Goal: Transaction & Acquisition: Purchase product/service

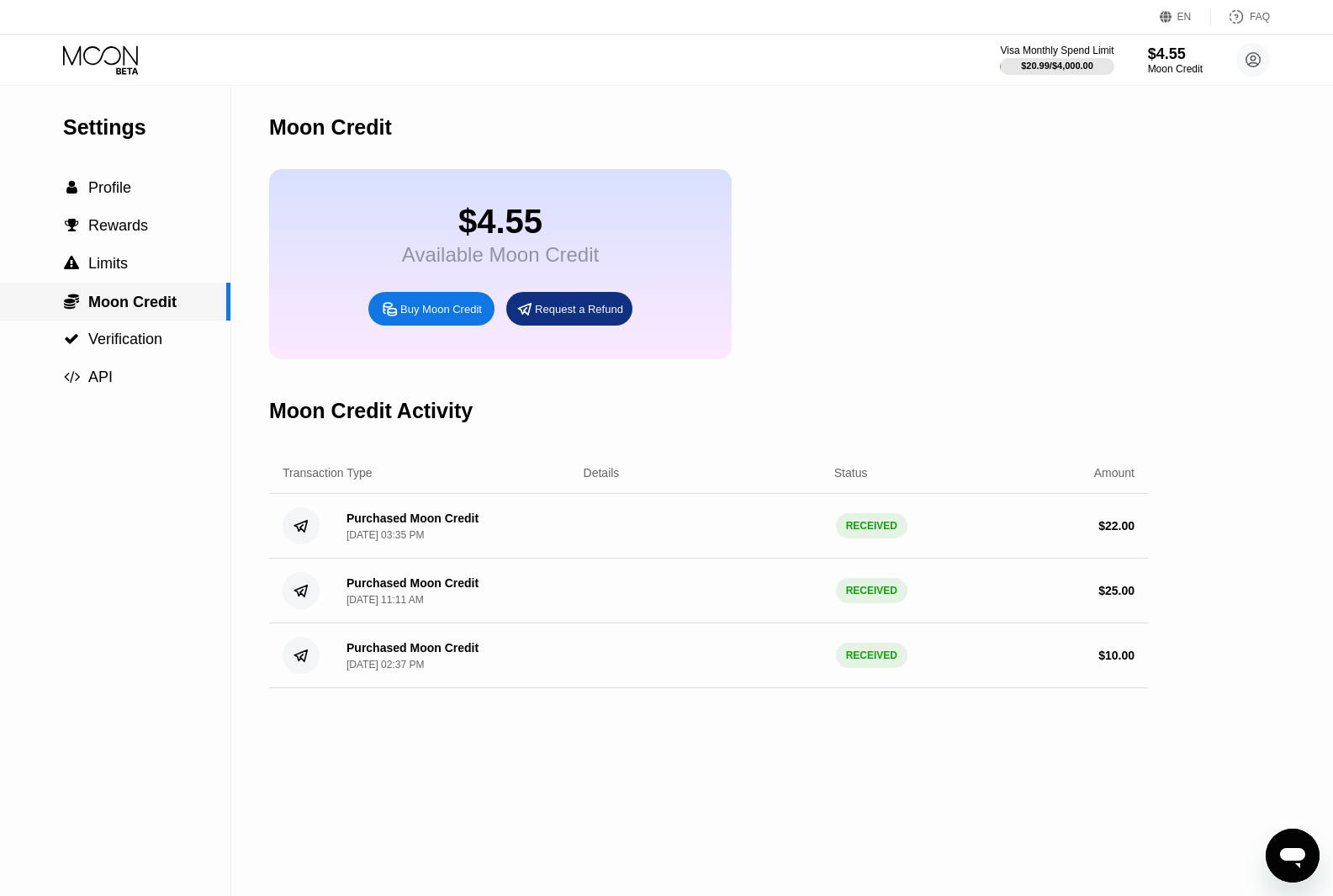
click at [111, 310] on span "Moon Credit" at bounding box center [133, 302] width 88 height 17
click at [792, 540] on span "Complete payment now" at bounding box center [701, 525] width 234 height 27
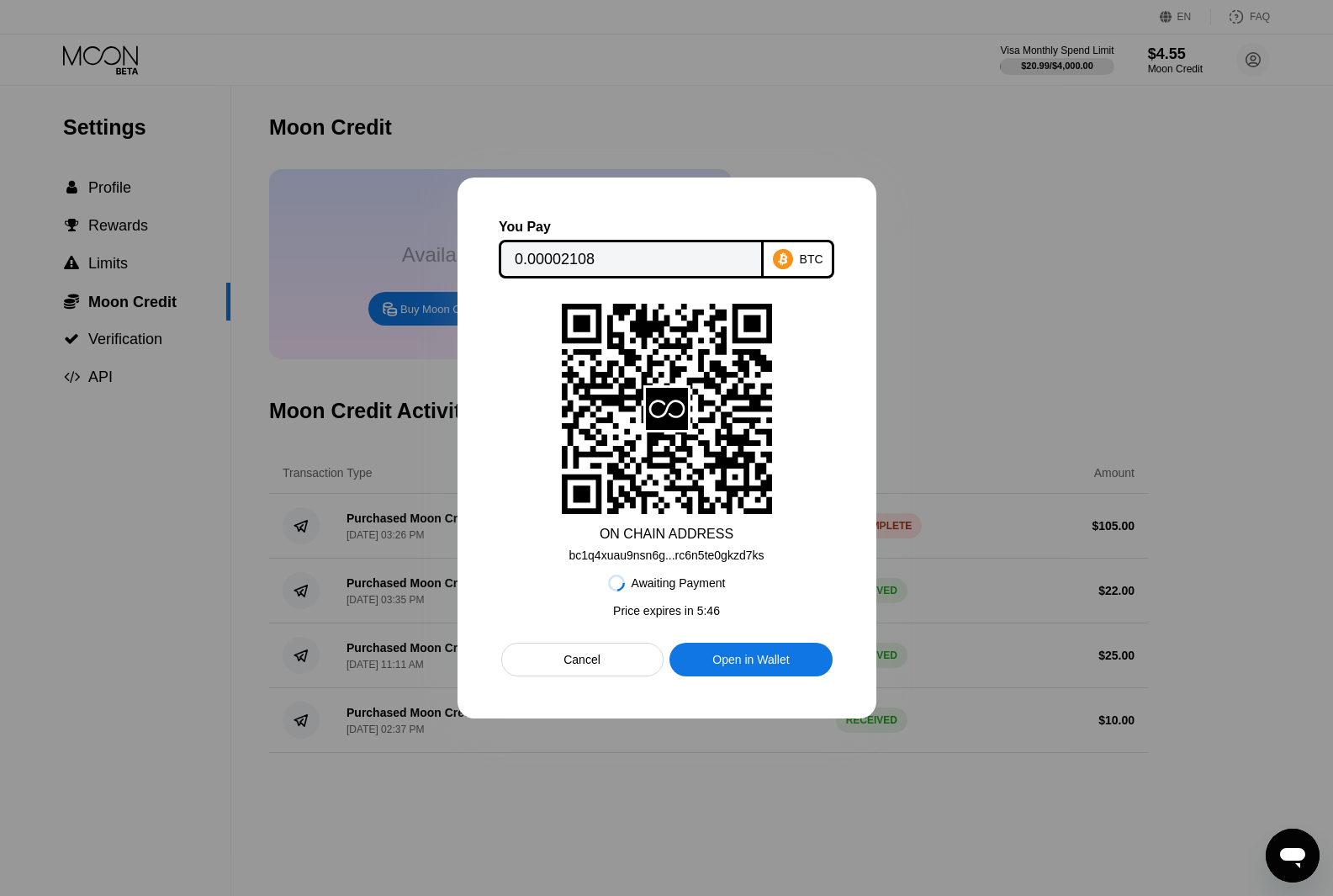
click at [714, 95] on div at bounding box center [666, 448] width 1333 height 896
click at [604, 669] on div "Cancel" at bounding box center [583, 660] width 163 height 34
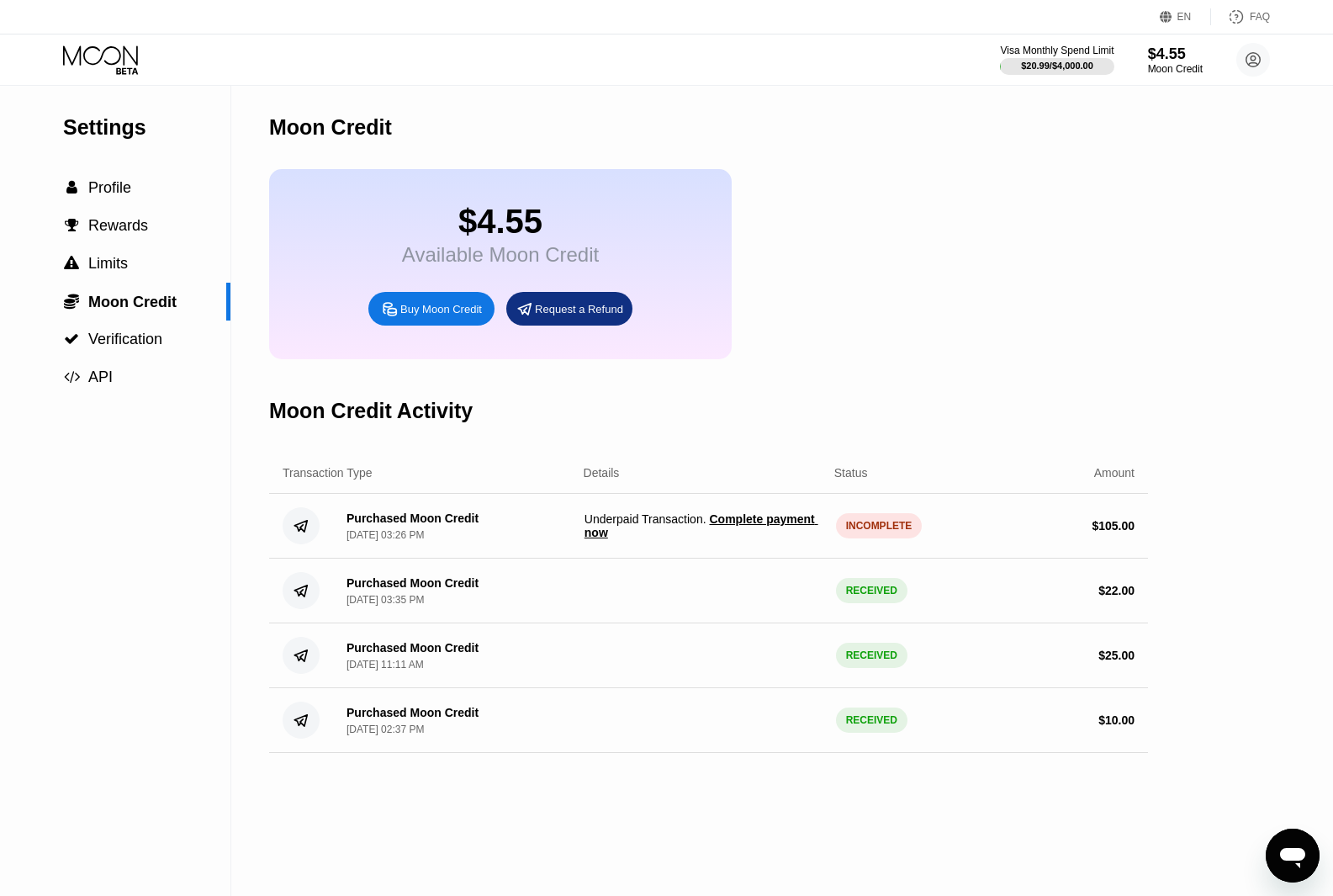
click at [851, 352] on div "$4.55 Available Moon Credit Buy Moon Credit Request a Refund" at bounding box center [709, 264] width 879 height 190
click at [755, 538] on span "Complete payment now" at bounding box center [701, 525] width 234 height 27
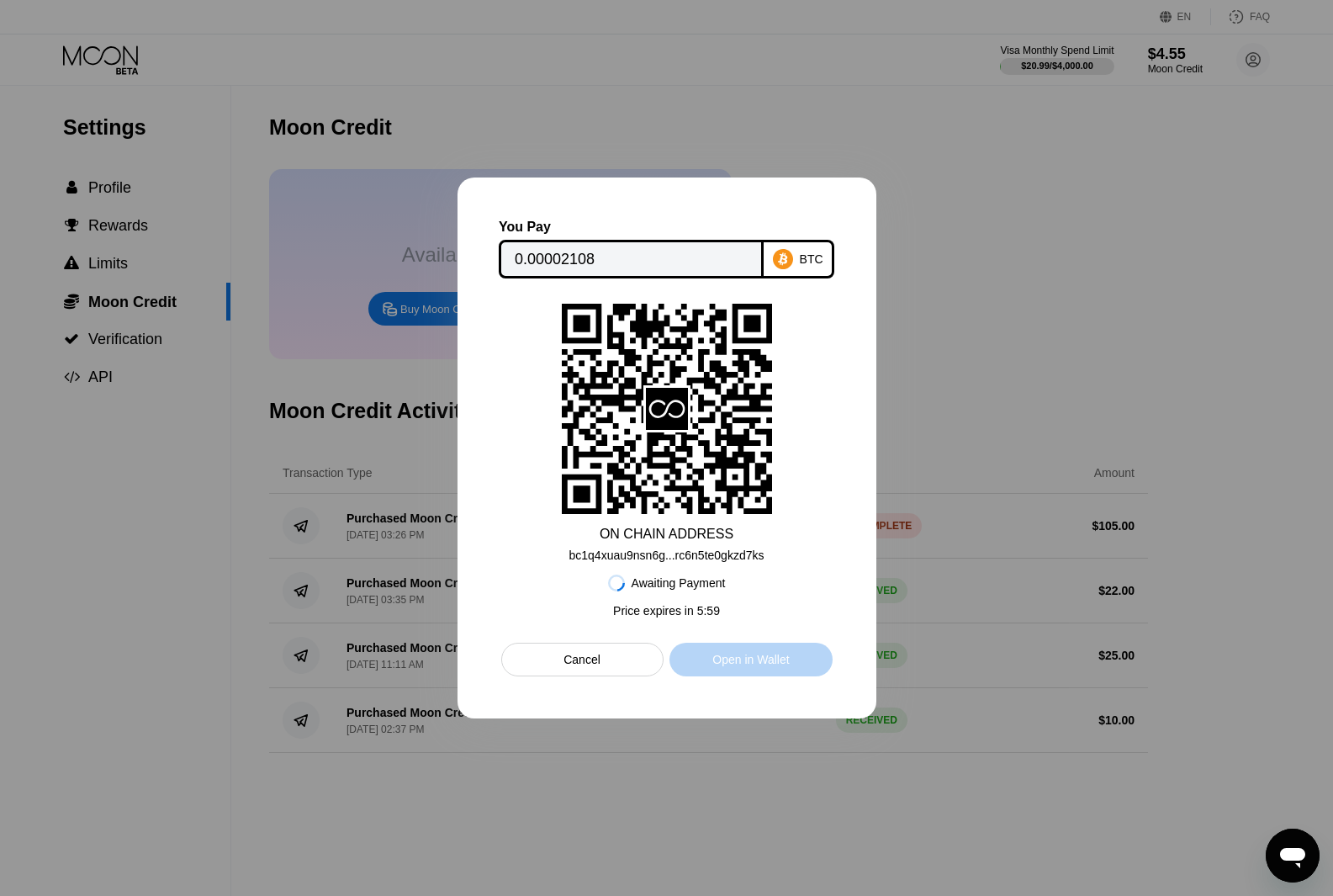
click at [777, 662] on div "Open in Wallet" at bounding box center [750, 659] width 77 height 15
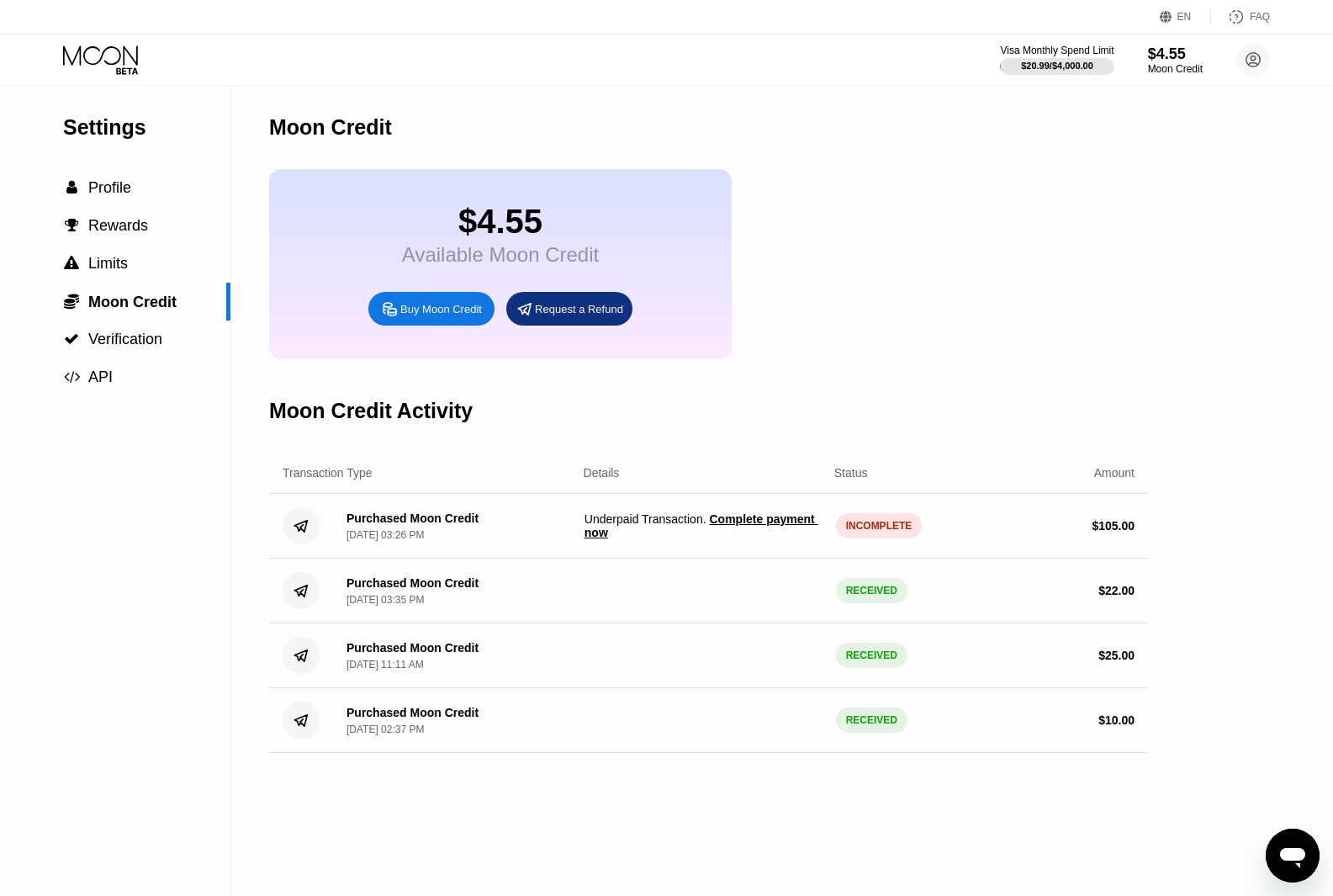
click at [855, 291] on div "$4.55 Available Moon Credit Buy Moon Credit Request a Refund" at bounding box center [709, 264] width 879 height 190
click at [878, 539] on div "INCOMPLETE" at bounding box center [879, 525] width 87 height 26
click at [418, 525] on div "Purchased Moon Credit" at bounding box center [412, 517] width 132 height 13
click at [755, 531] on span "Complete payment now" at bounding box center [701, 525] width 234 height 27
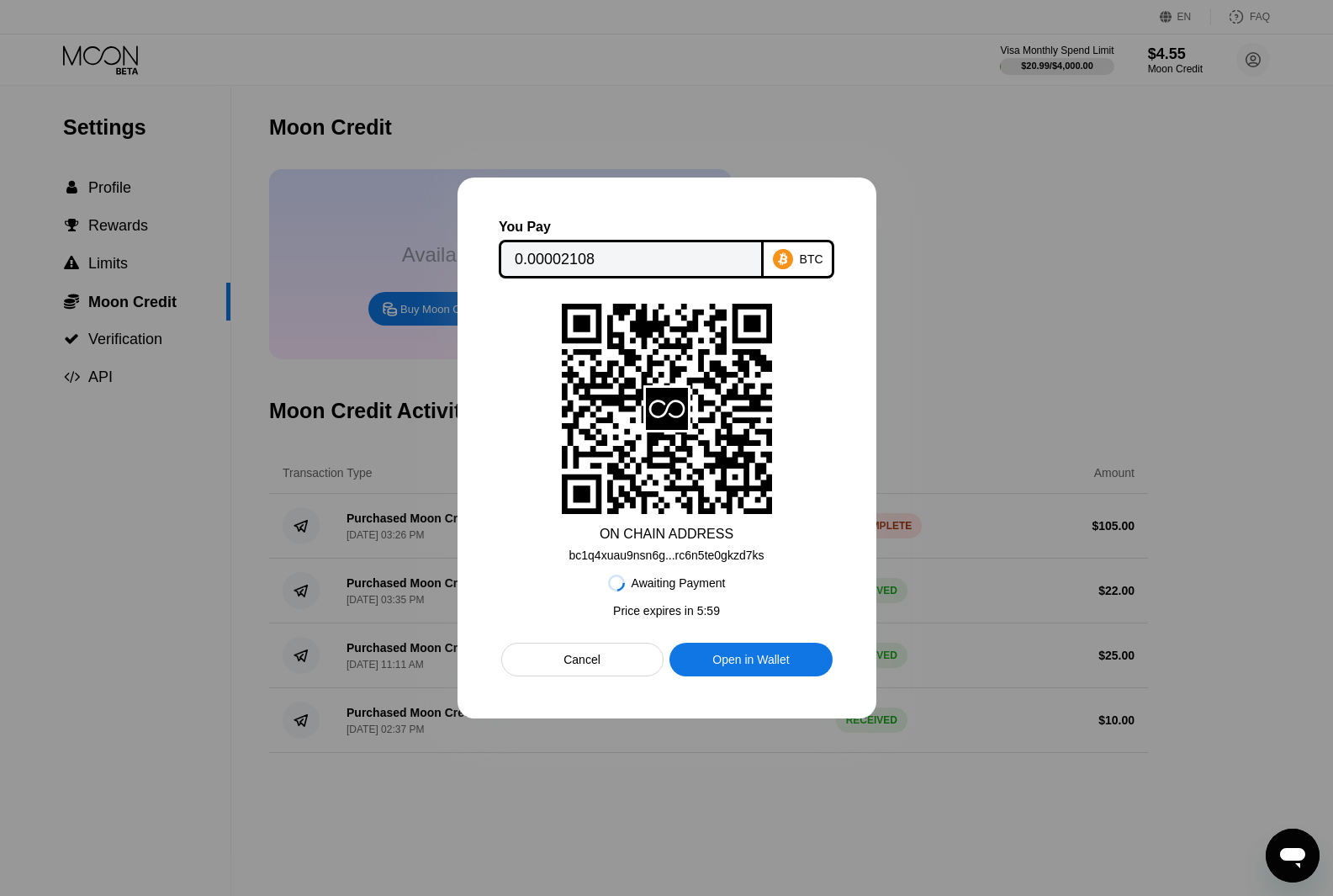
click at [808, 256] on div "BTC" at bounding box center [811, 258] width 24 height 13
click at [628, 658] on div "Cancel" at bounding box center [583, 660] width 163 height 34
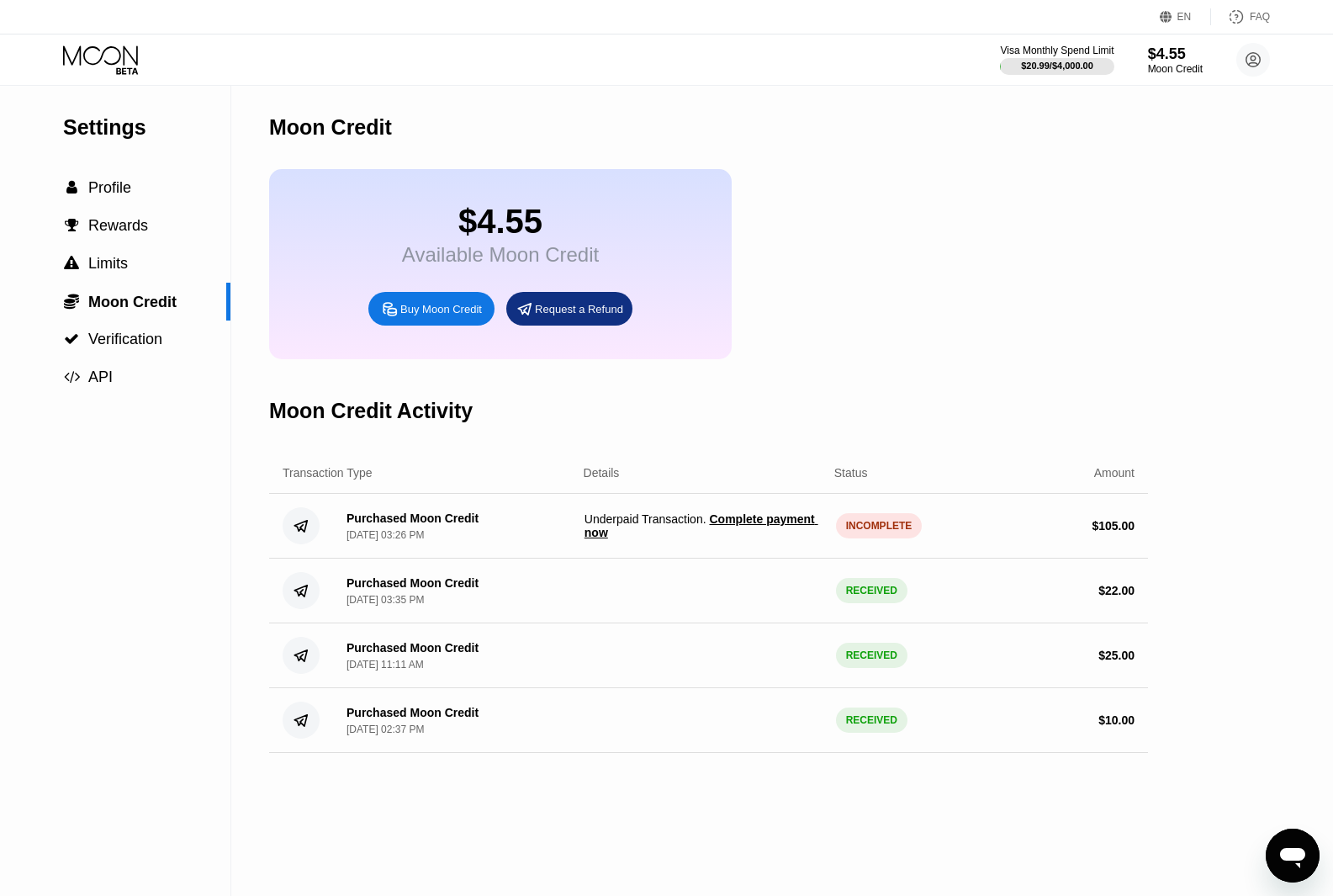
click at [768, 453] on div "Moon Credit Activity" at bounding box center [709, 410] width 879 height 83
click at [102, 191] on span "Profile" at bounding box center [110, 188] width 42 height 17
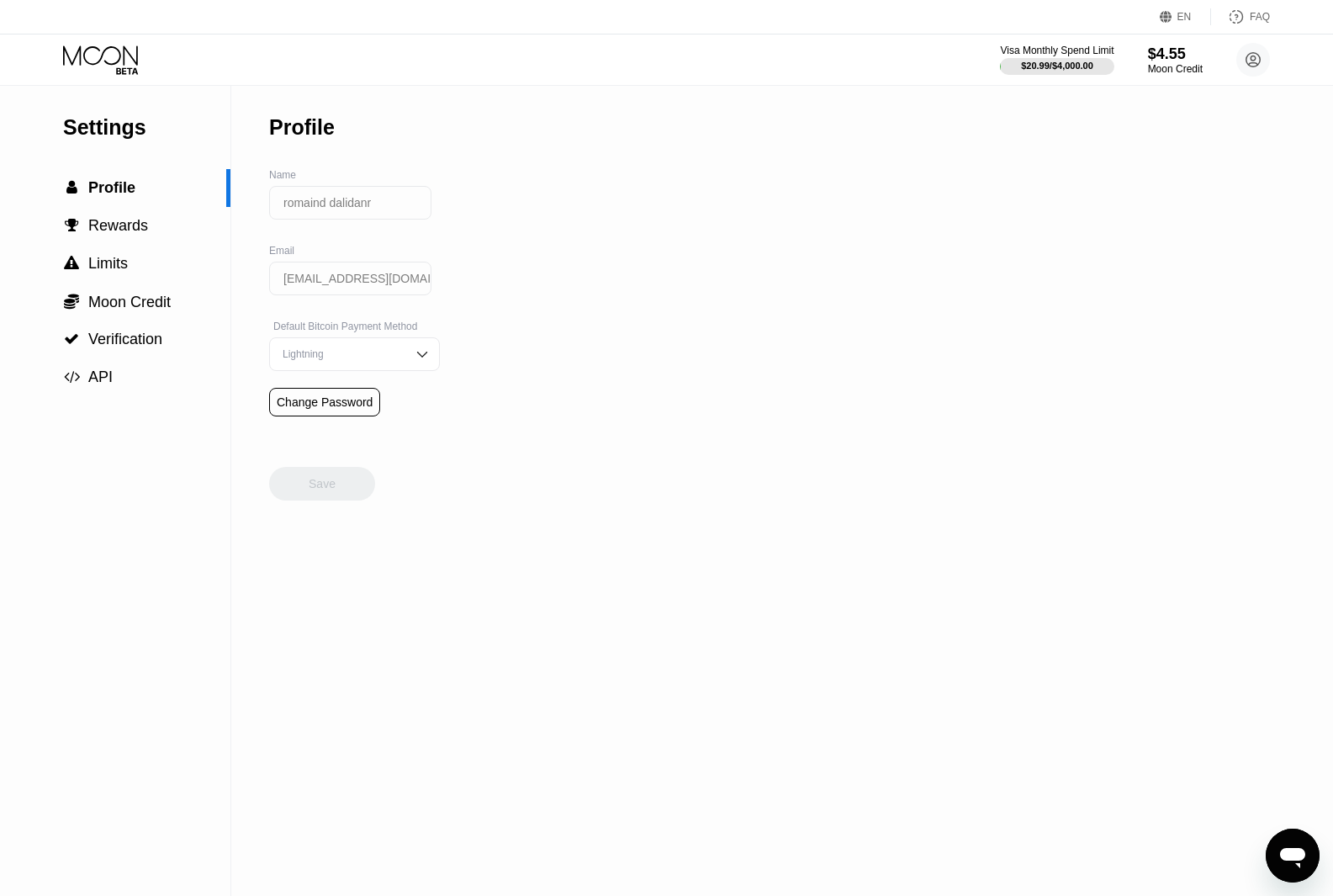
click at [119, 126] on div "Settings" at bounding box center [146, 127] width 167 height 25
click at [115, 234] on span "Rewards" at bounding box center [119, 225] width 60 height 17
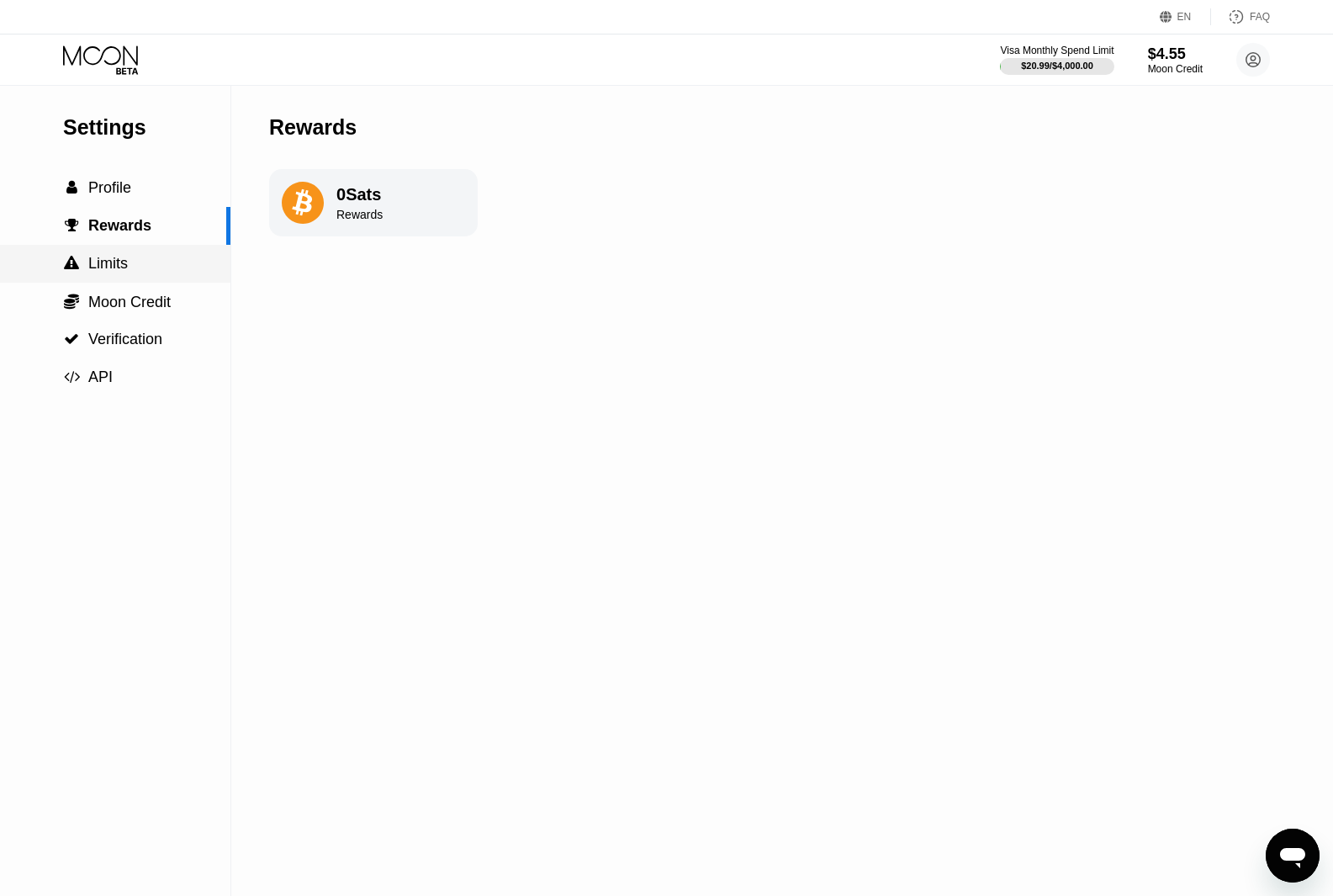
click at [114, 272] on span "Limits" at bounding box center [108, 263] width 40 height 17
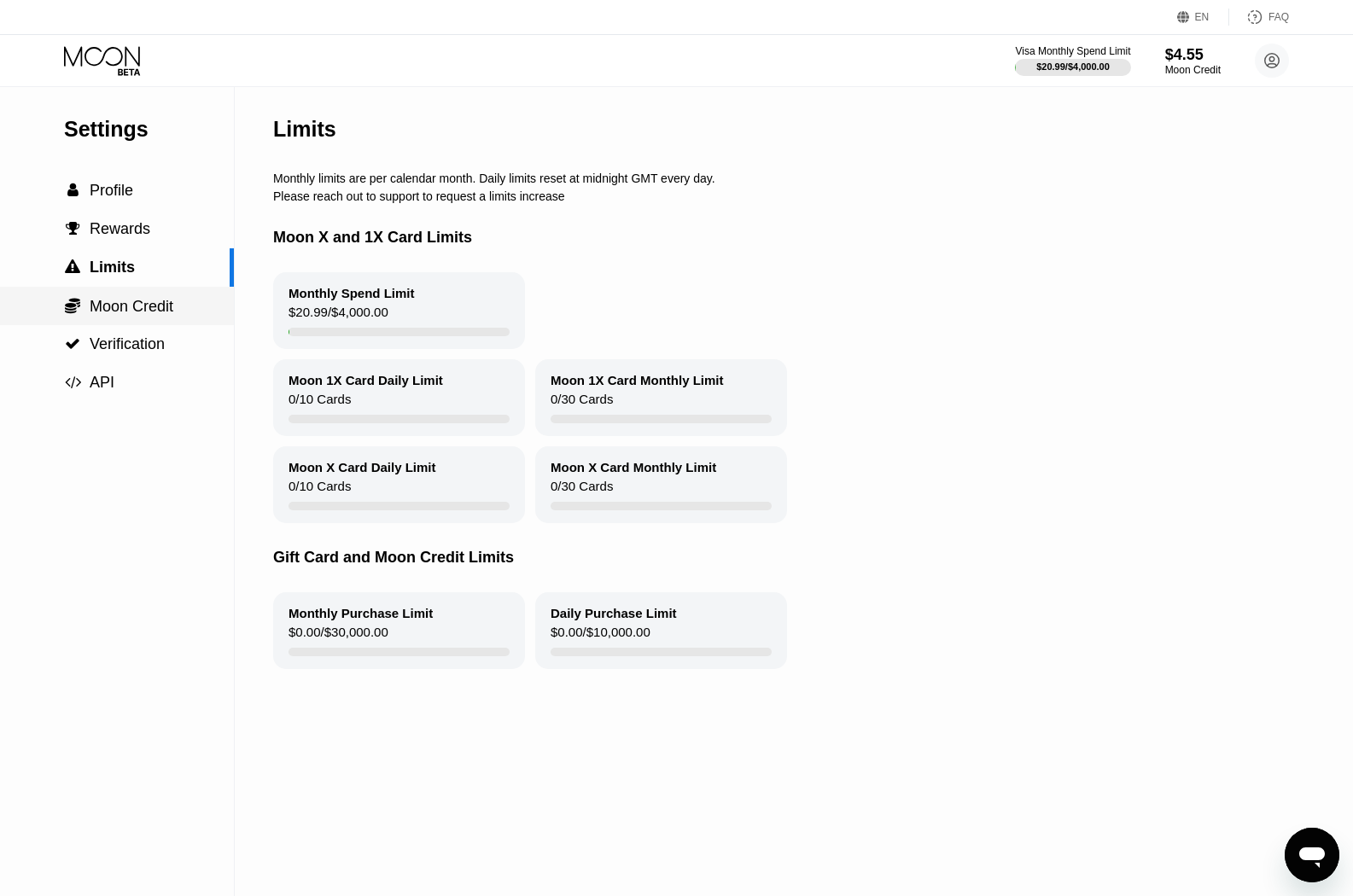
click at [113, 315] on span "Moon Credit" at bounding box center [131, 306] width 83 height 17
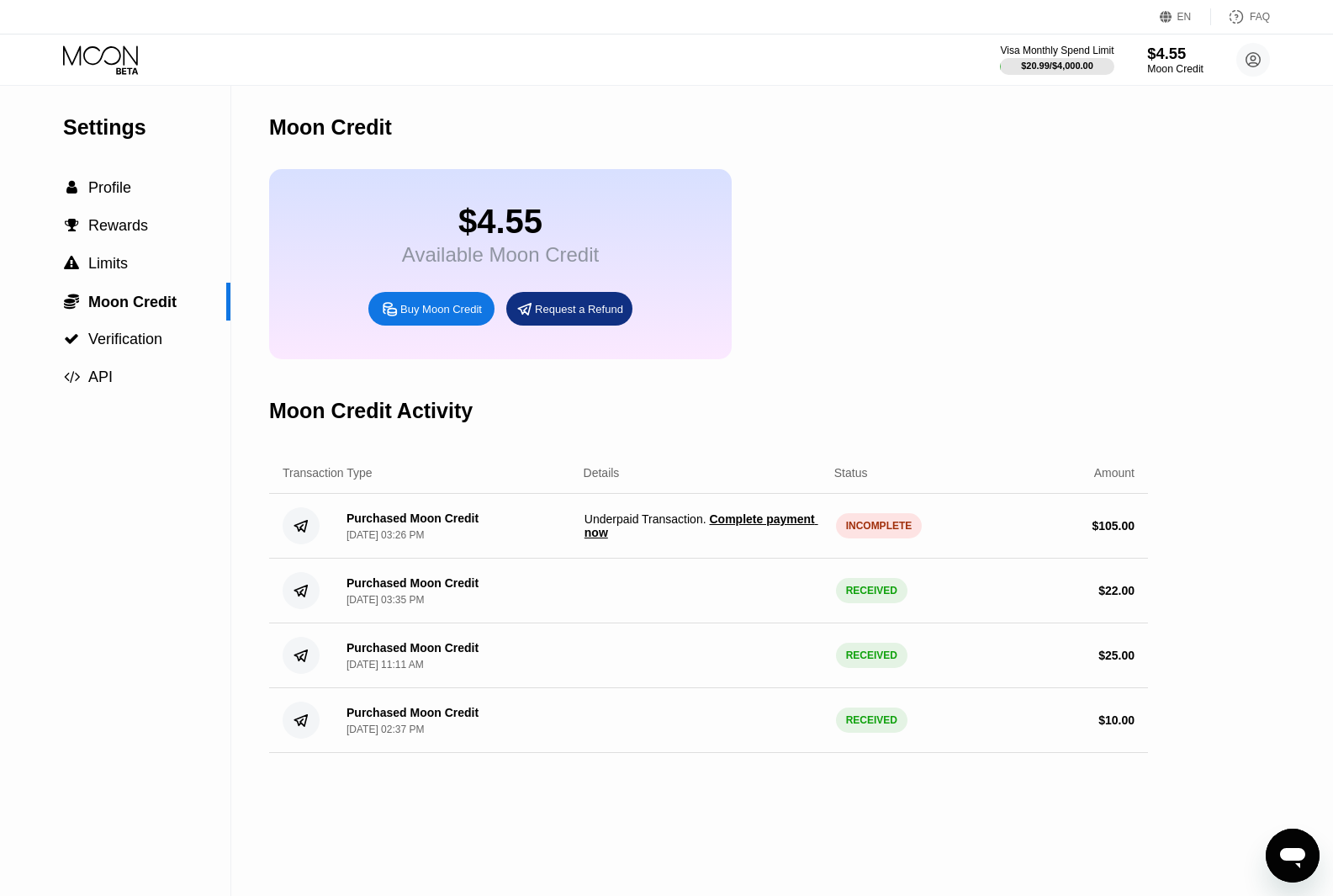
click at [1177, 69] on div "Moon Credit" at bounding box center [1176, 68] width 57 height 11
click at [1047, 45] on div "Visa Monthly Spend Limit" at bounding box center [1057, 50] width 116 height 11
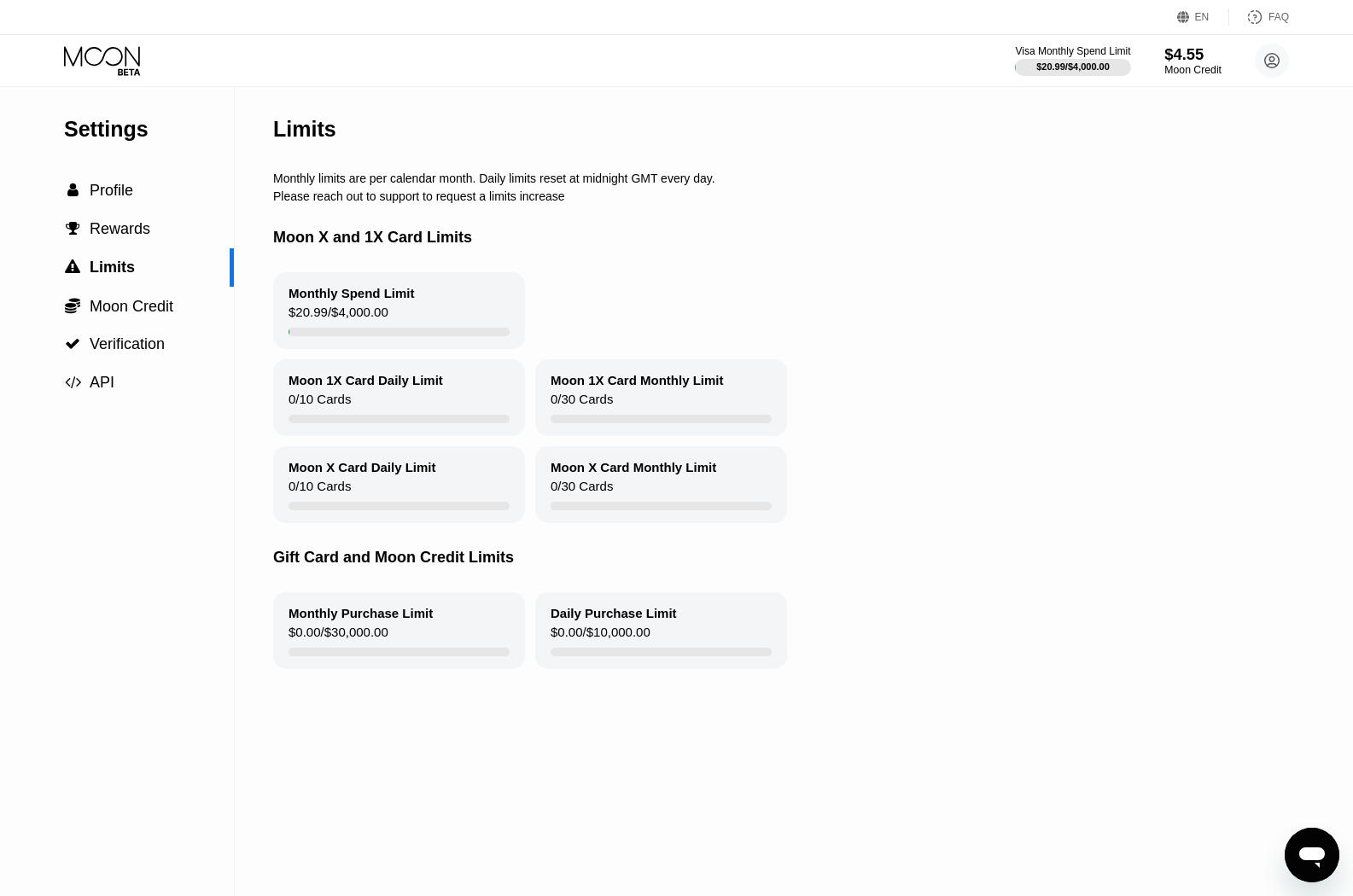
click at [1192, 57] on div "$4.55" at bounding box center [1193, 54] width 57 height 18
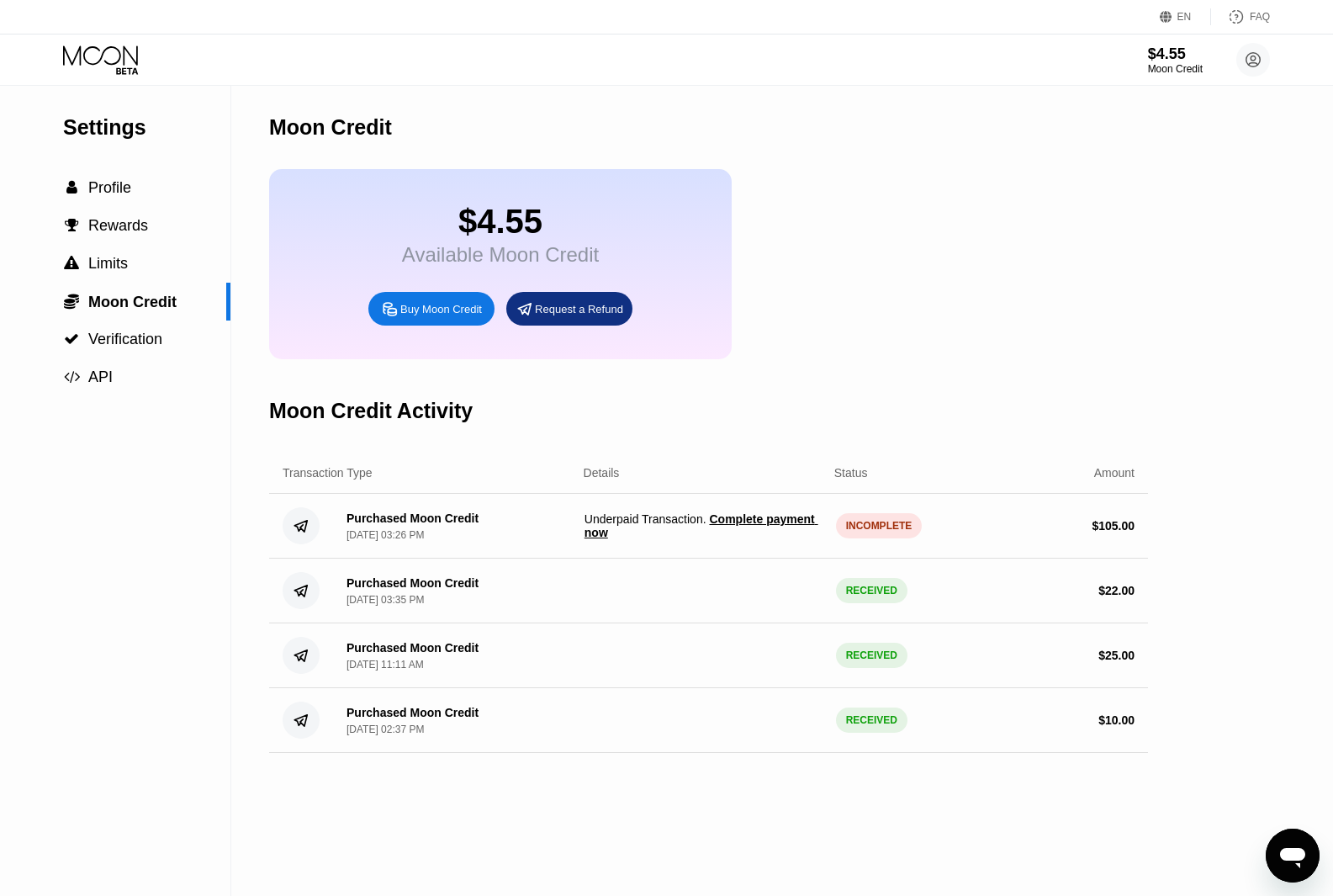
click at [752, 532] on span "Complete payment now" at bounding box center [701, 525] width 234 height 27
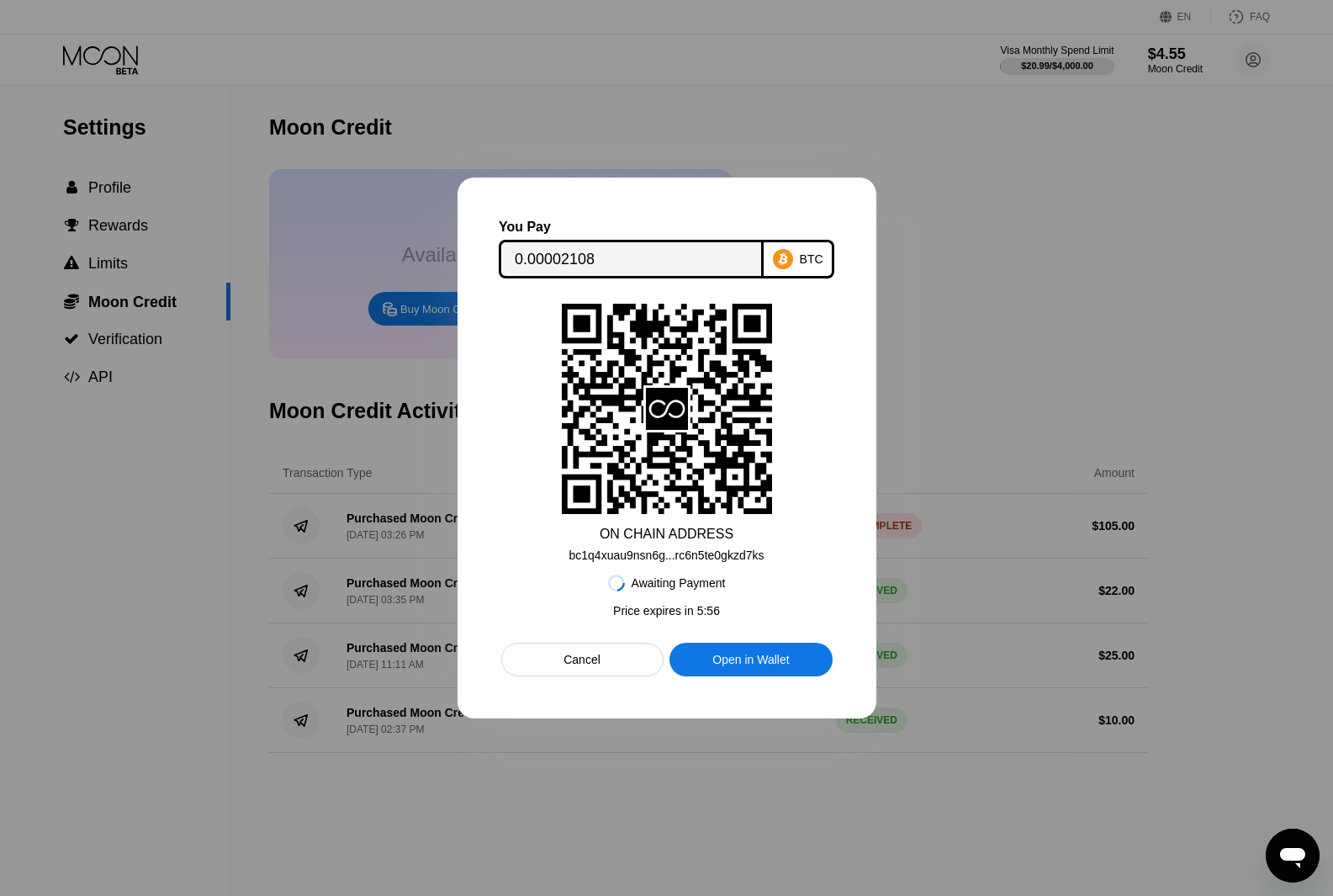
click at [596, 667] on div "Cancel" at bounding box center [582, 659] width 37 height 15
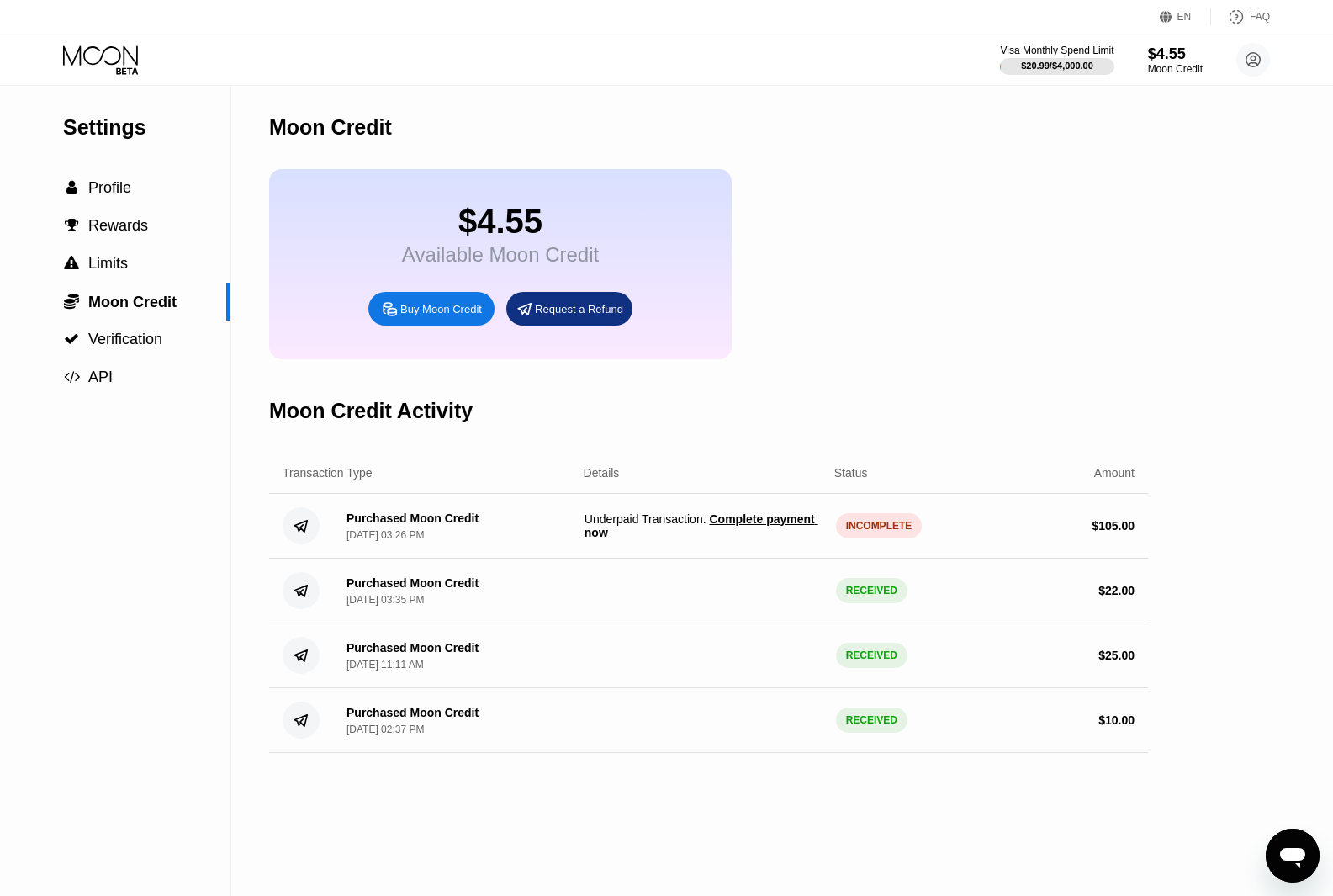
click at [960, 392] on div "Moon Credit Activity" at bounding box center [709, 410] width 879 height 83
click at [599, 540] on span "Complete payment now" at bounding box center [701, 525] width 234 height 27
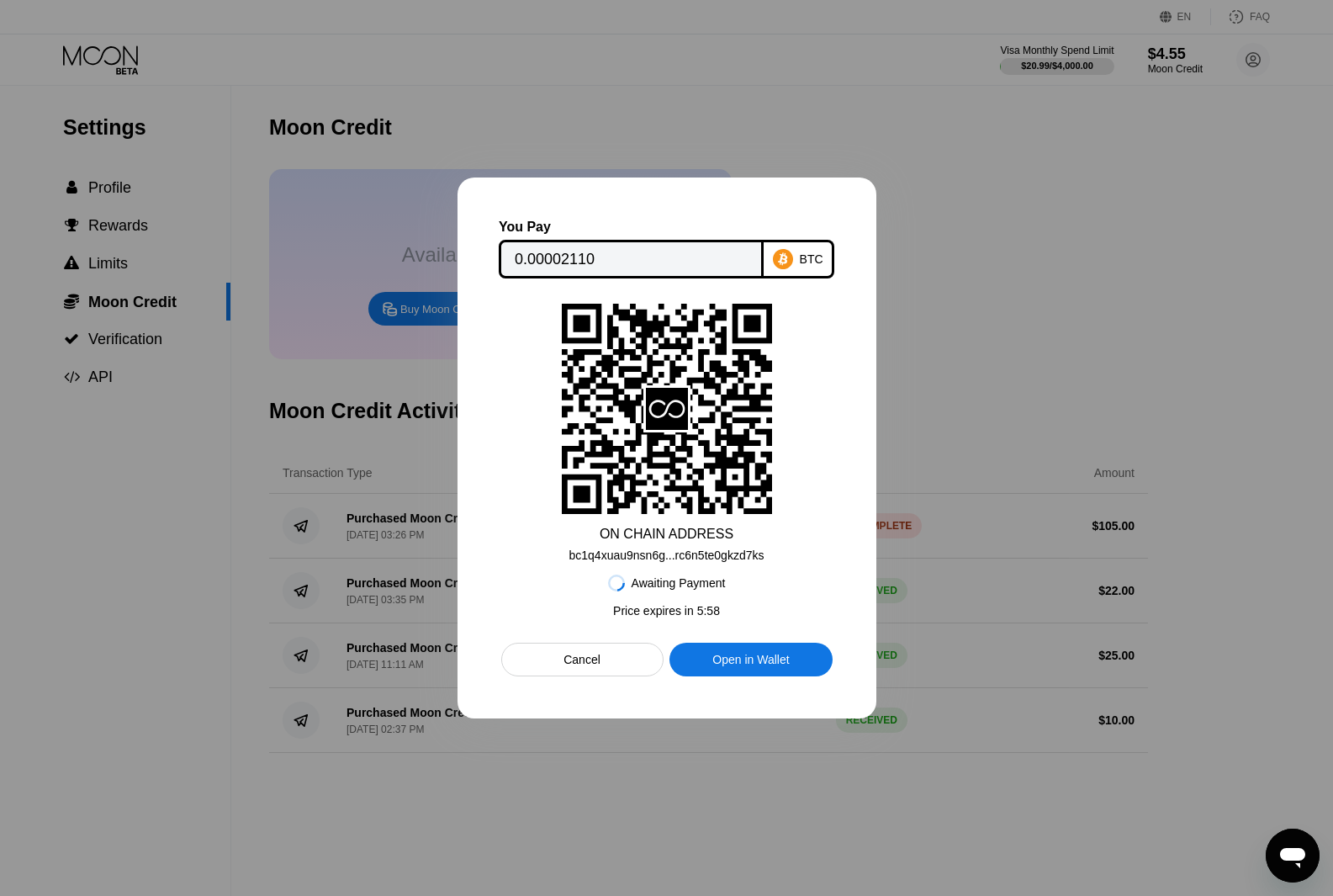
click at [1000, 331] on div at bounding box center [666, 448] width 1333 height 896
click at [746, 664] on div "Open in Wallet" at bounding box center [750, 659] width 77 height 15
click at [593, 677] on div "Cancel" at bounding box center [583, 660] width 163 height 34
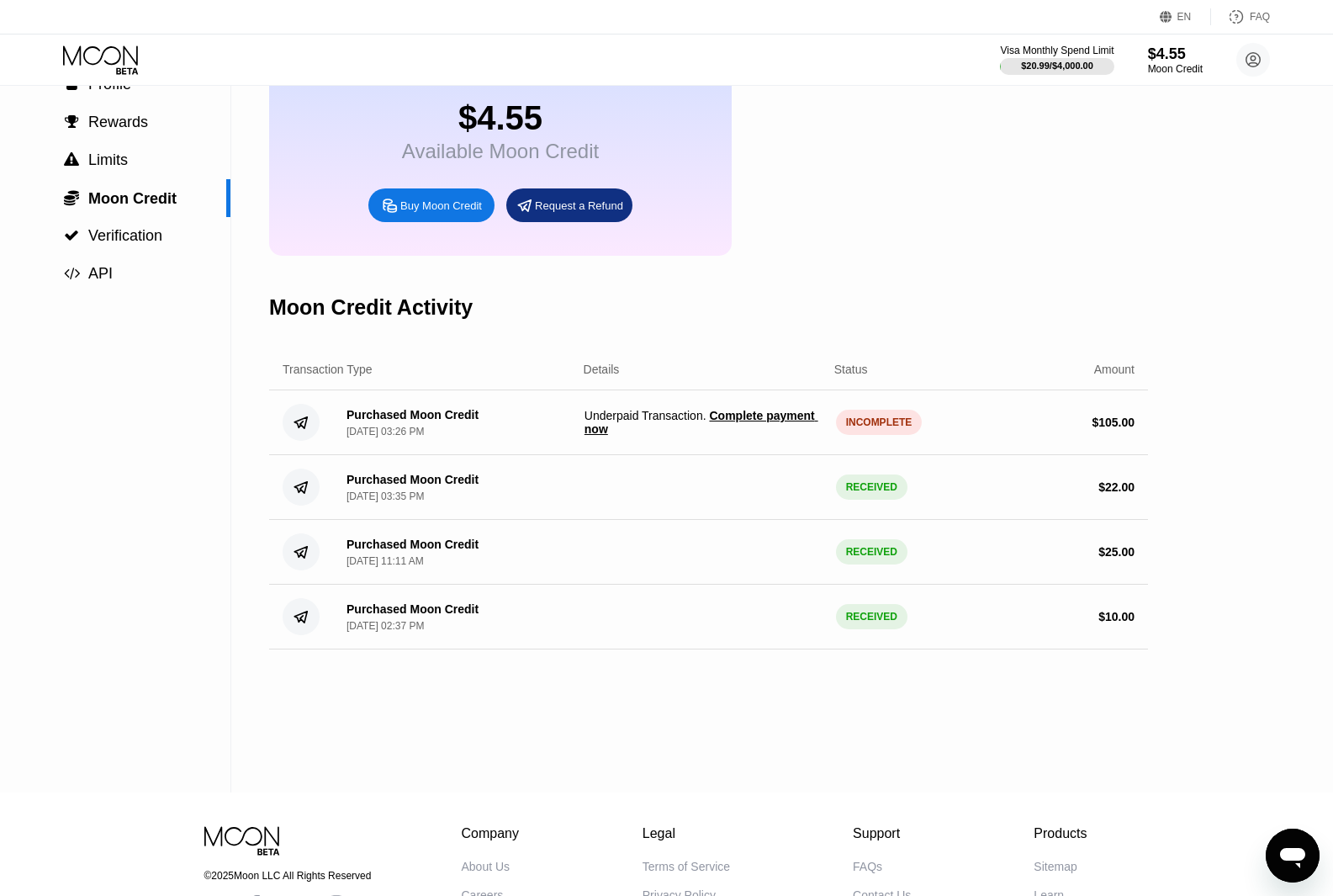
scroll to position [258, 0]
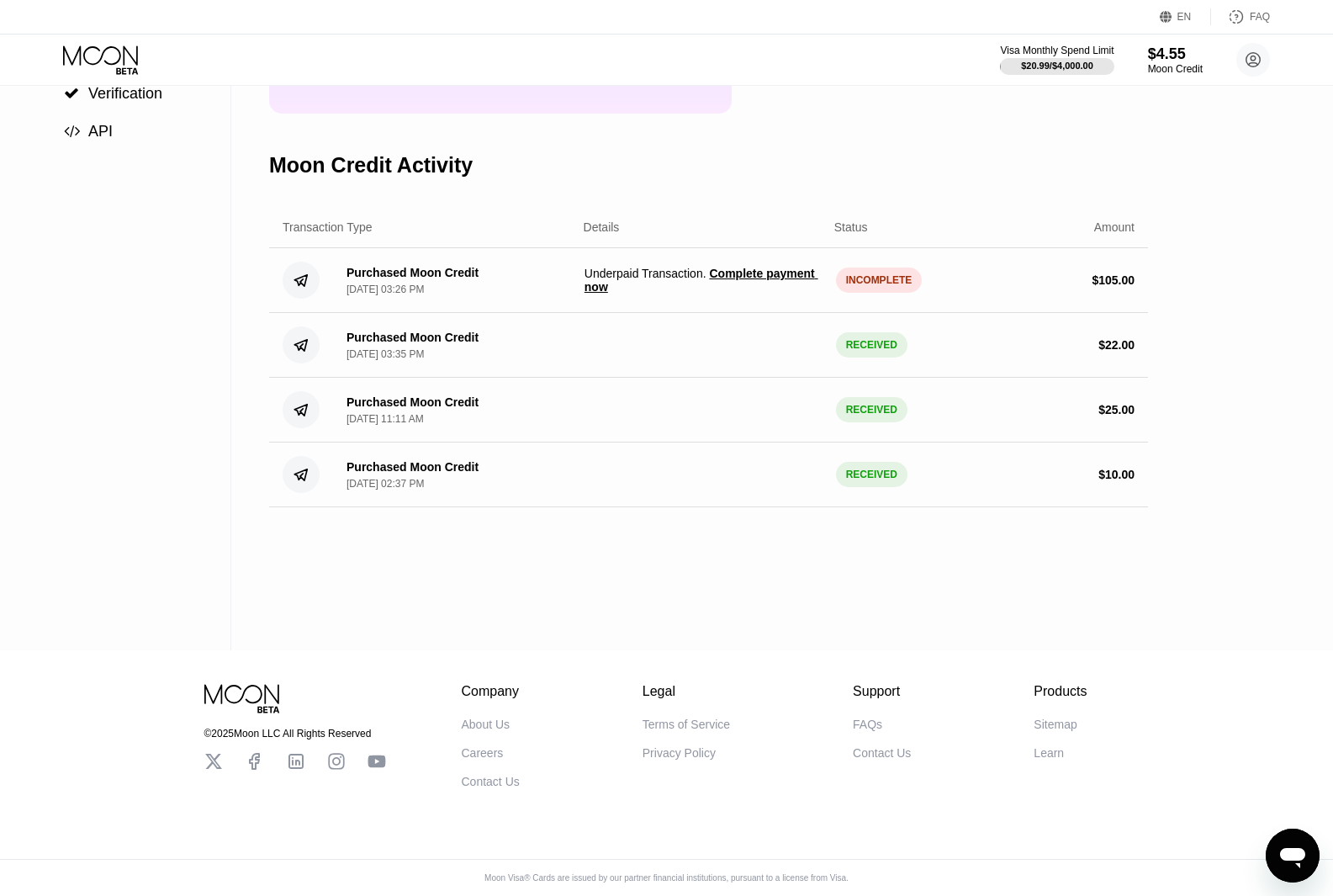
click at [882, 684] on div "Support" at bounding box center [882, 691] width 58 height 15
click at [864, 717] on div "FAQs" at bounding box center [867, 724] width 29 height 13
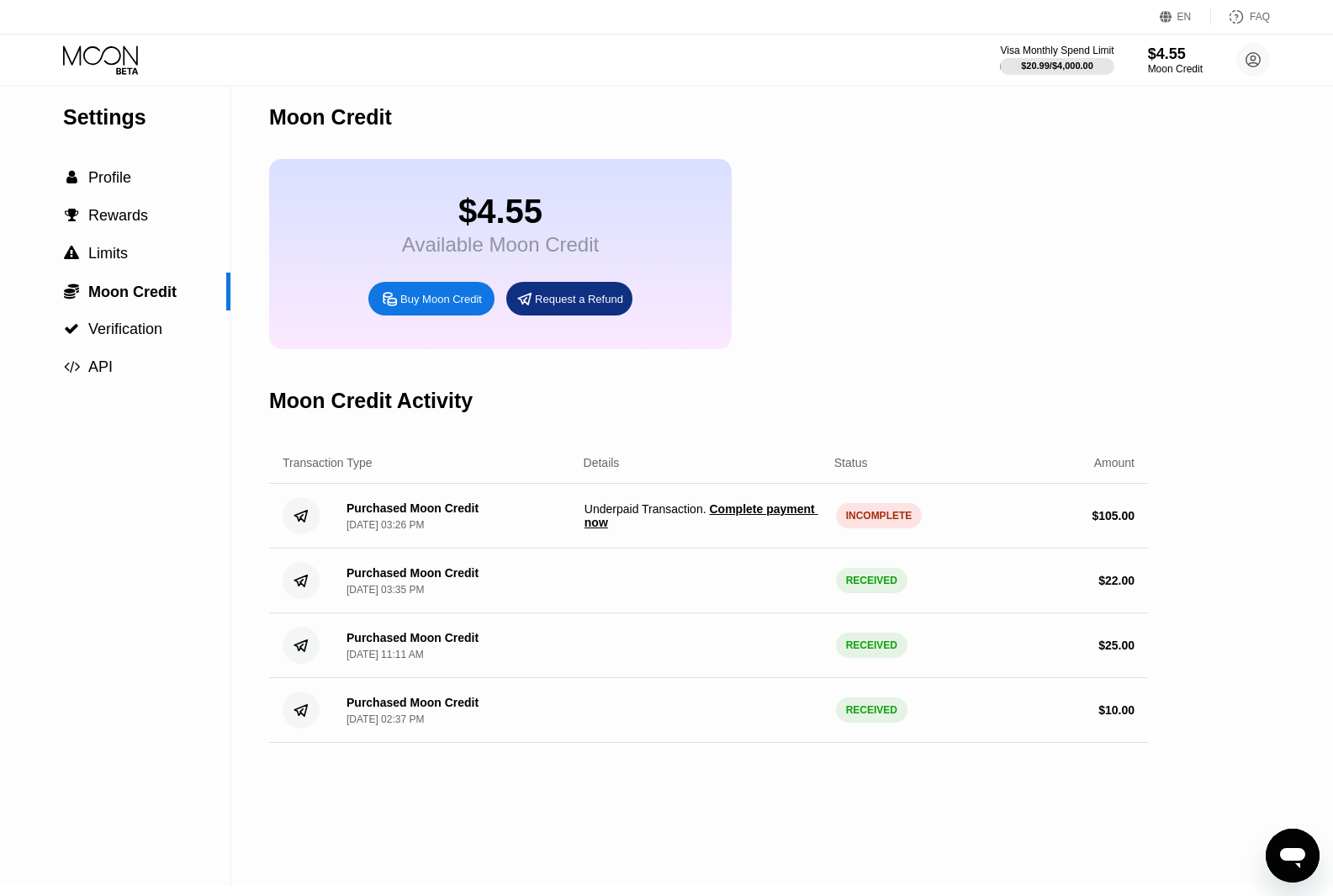
scroll to position [0, 0]
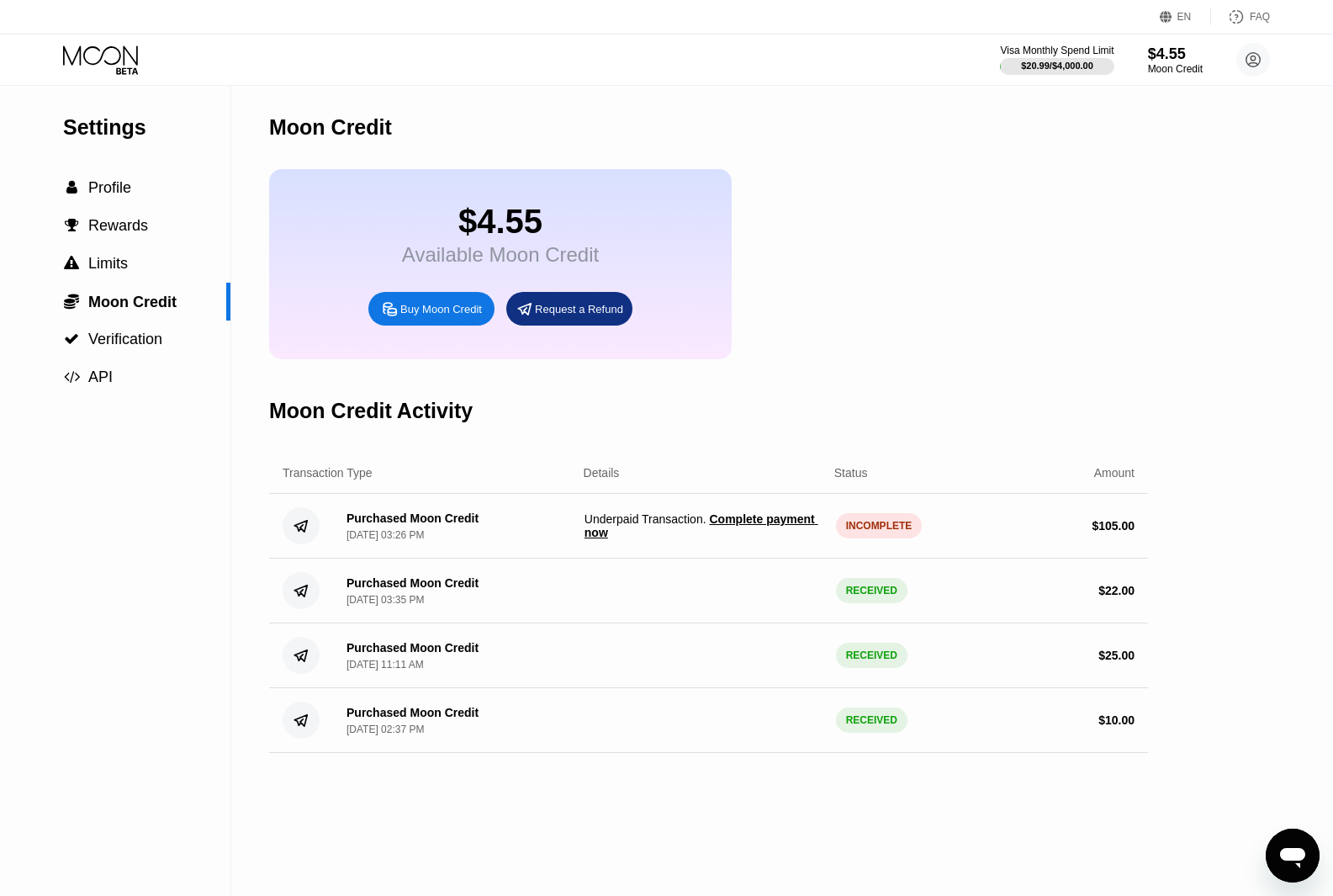
click at [779, 538] on span "Complete payment now" at bounding box center [701, 525] width 234 height 27
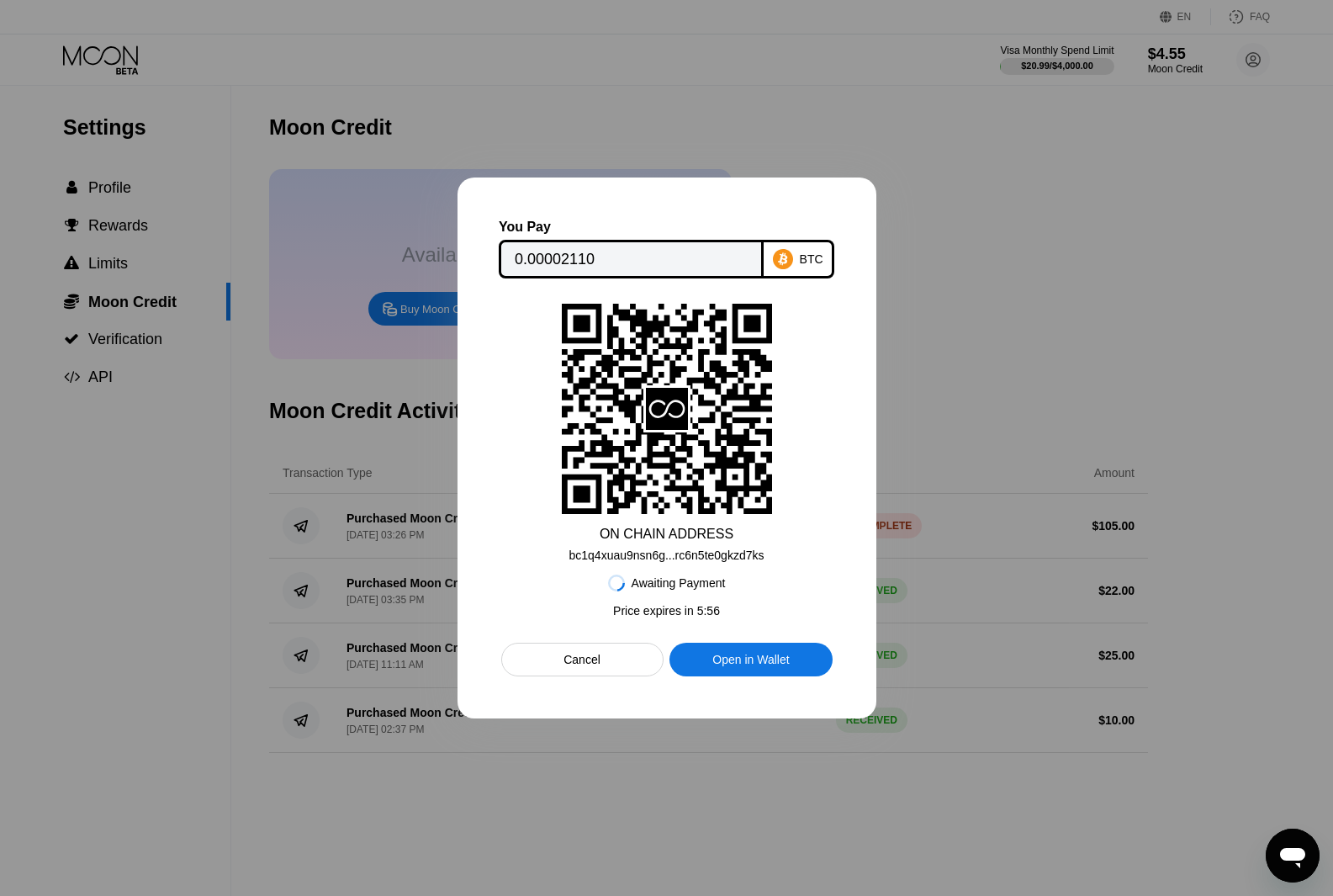
click at [606, 670] on div "Cancel" at bounding box center [583, 660] width 163 height 34
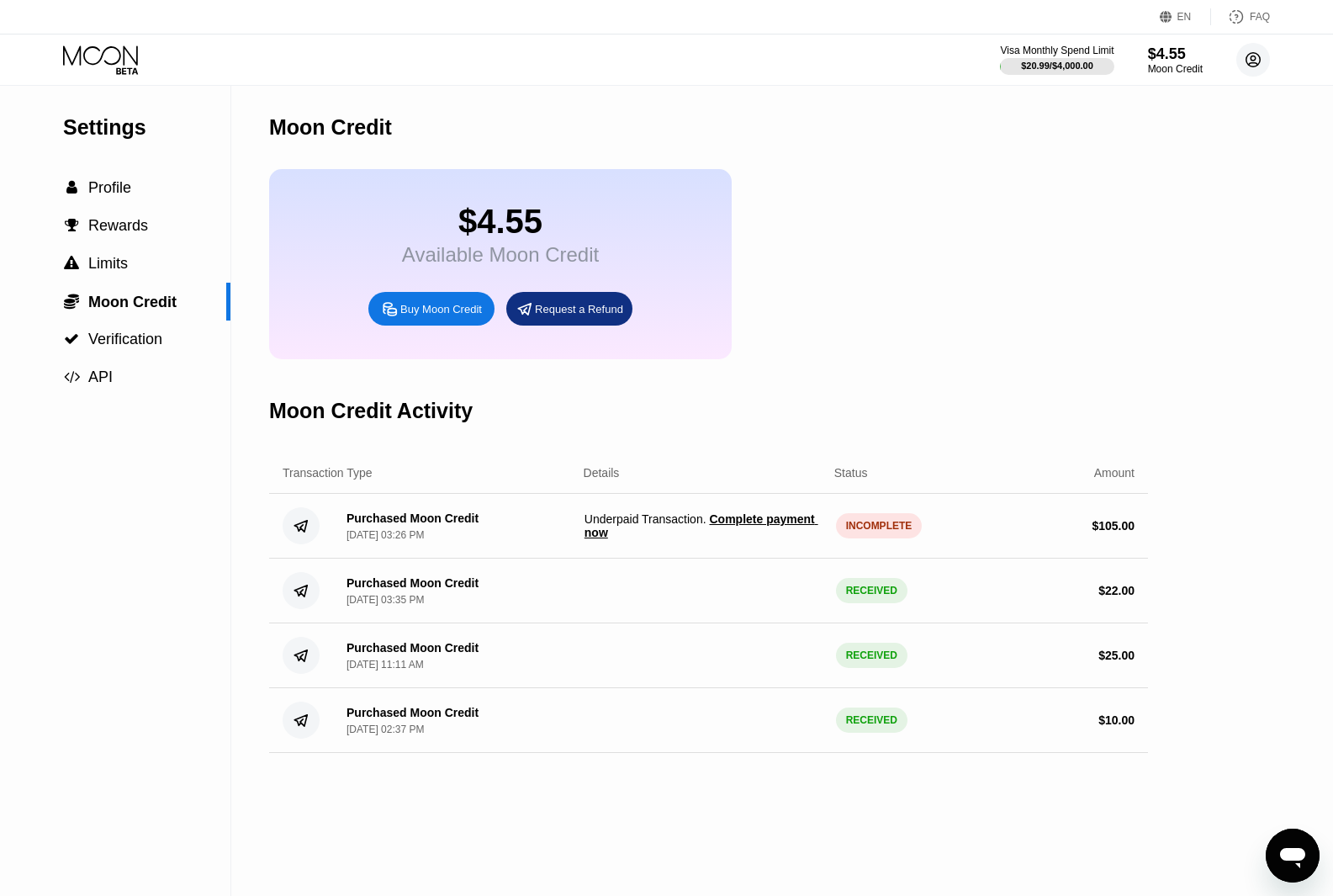
click at [1261, 66] on circle at bounding box center [1253, 59] width 34 height 34
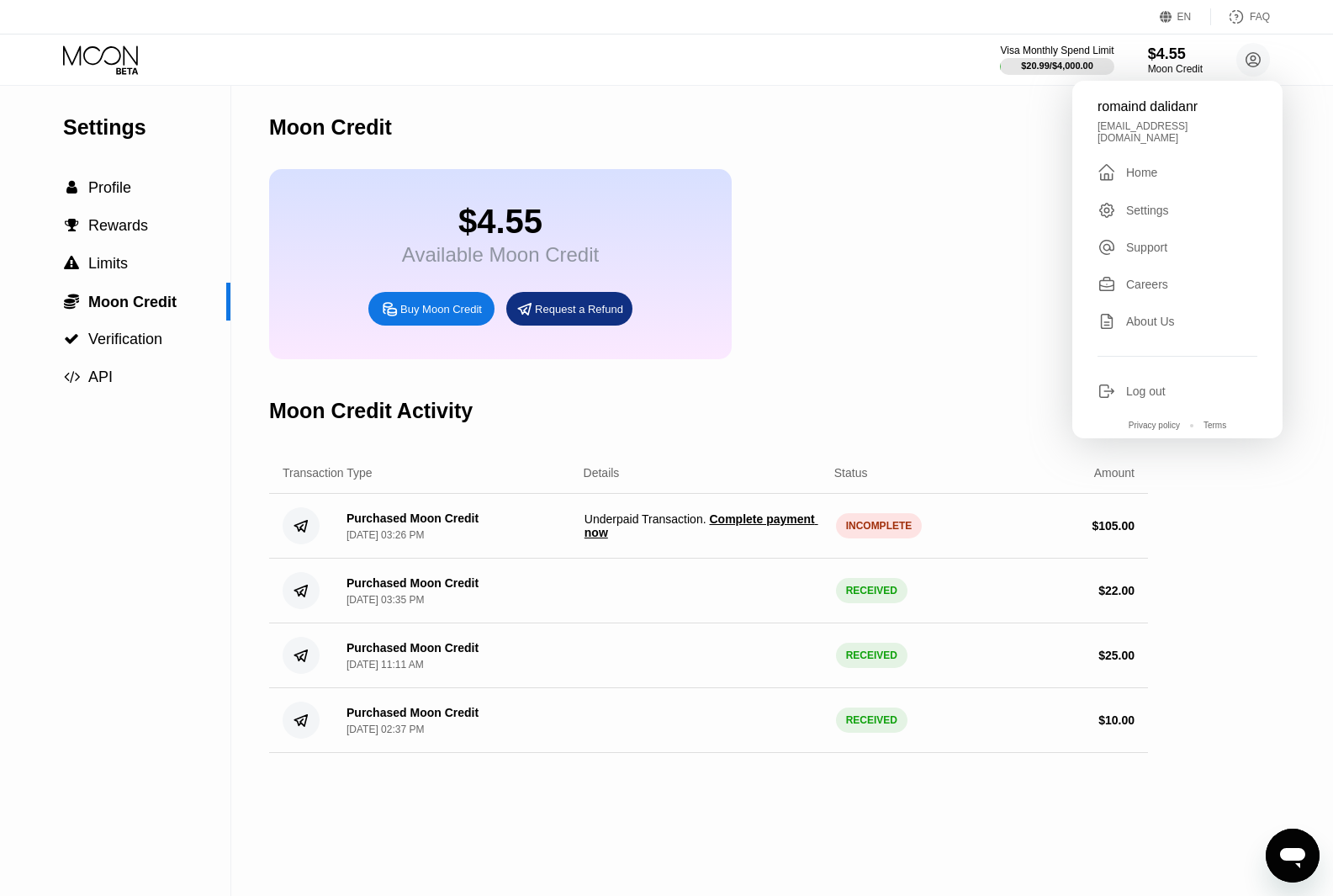
click at [915, 351] on div "$4.55 Available Moon Credit Buy Moon Credit Request a Refund" at bounding box center [709, 264] width 879 height 190
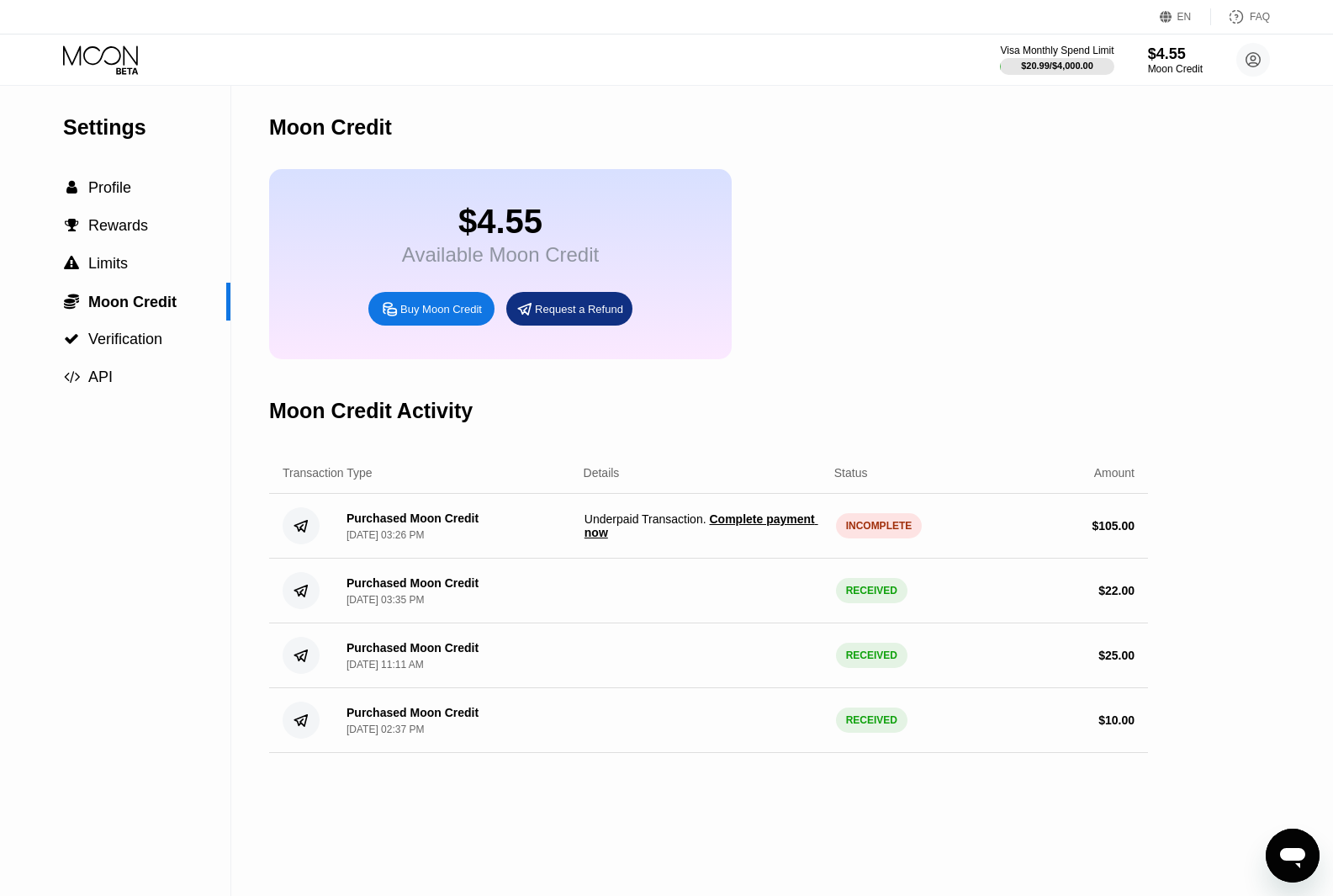
click at [583, 317] on div "Request a Refund" at bounding box center [579, 309] width 88 height 14
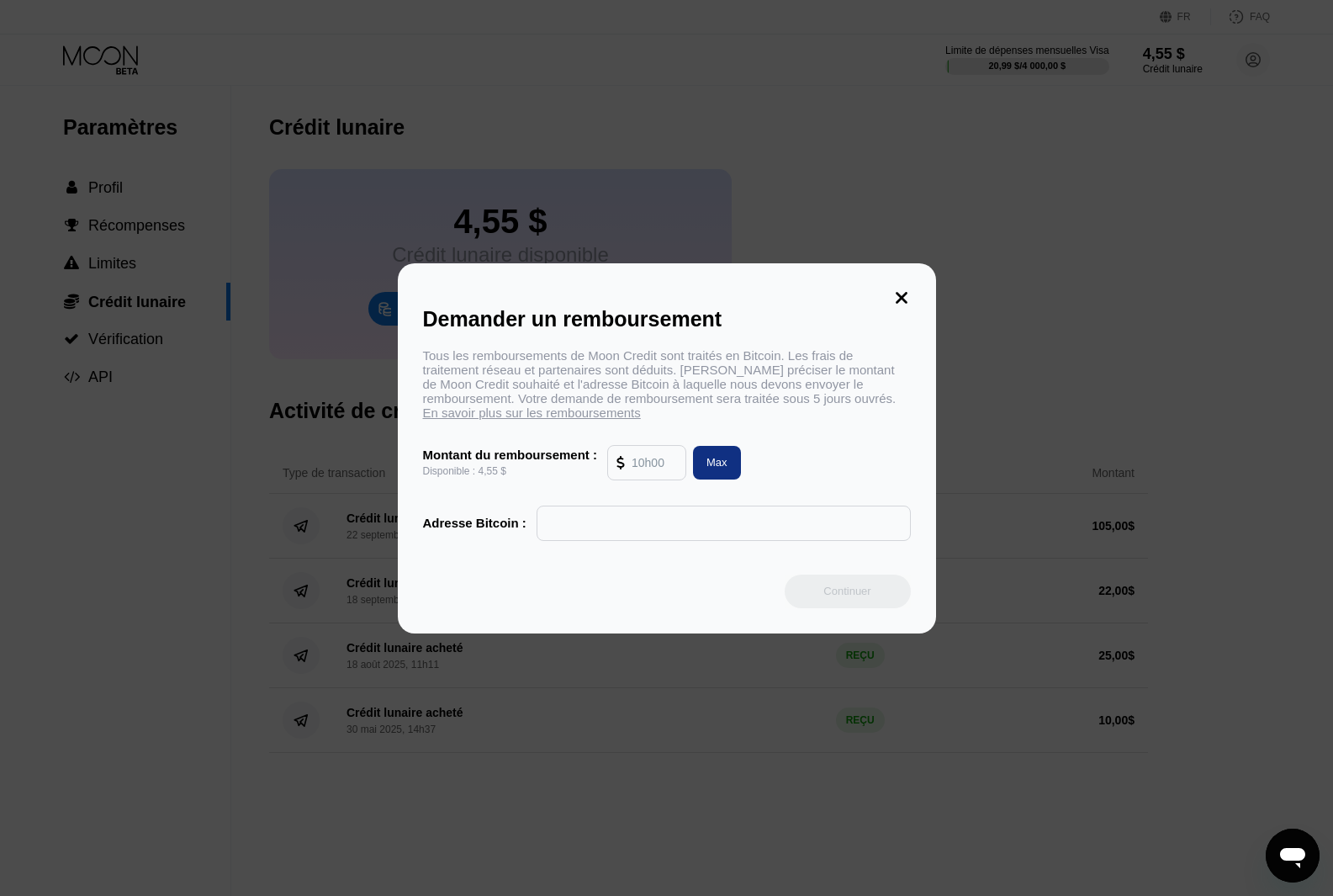
click at [897, 288] on icon at bounding box center [901, 297] width 19 height 19
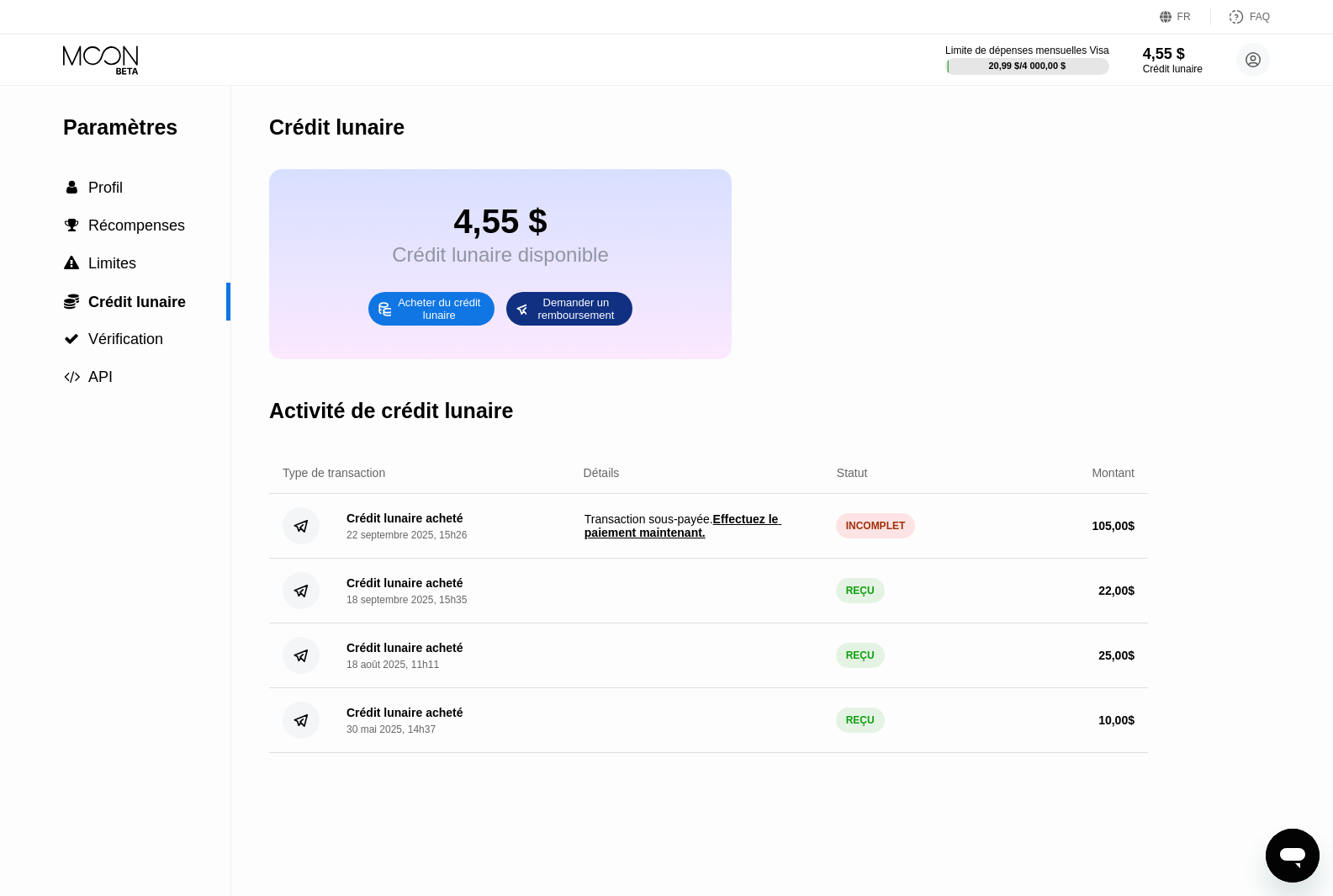
click at [403, 320] on font "Acheter du crédit lunaire" at bounding box center [441, 309] width 86 height 26
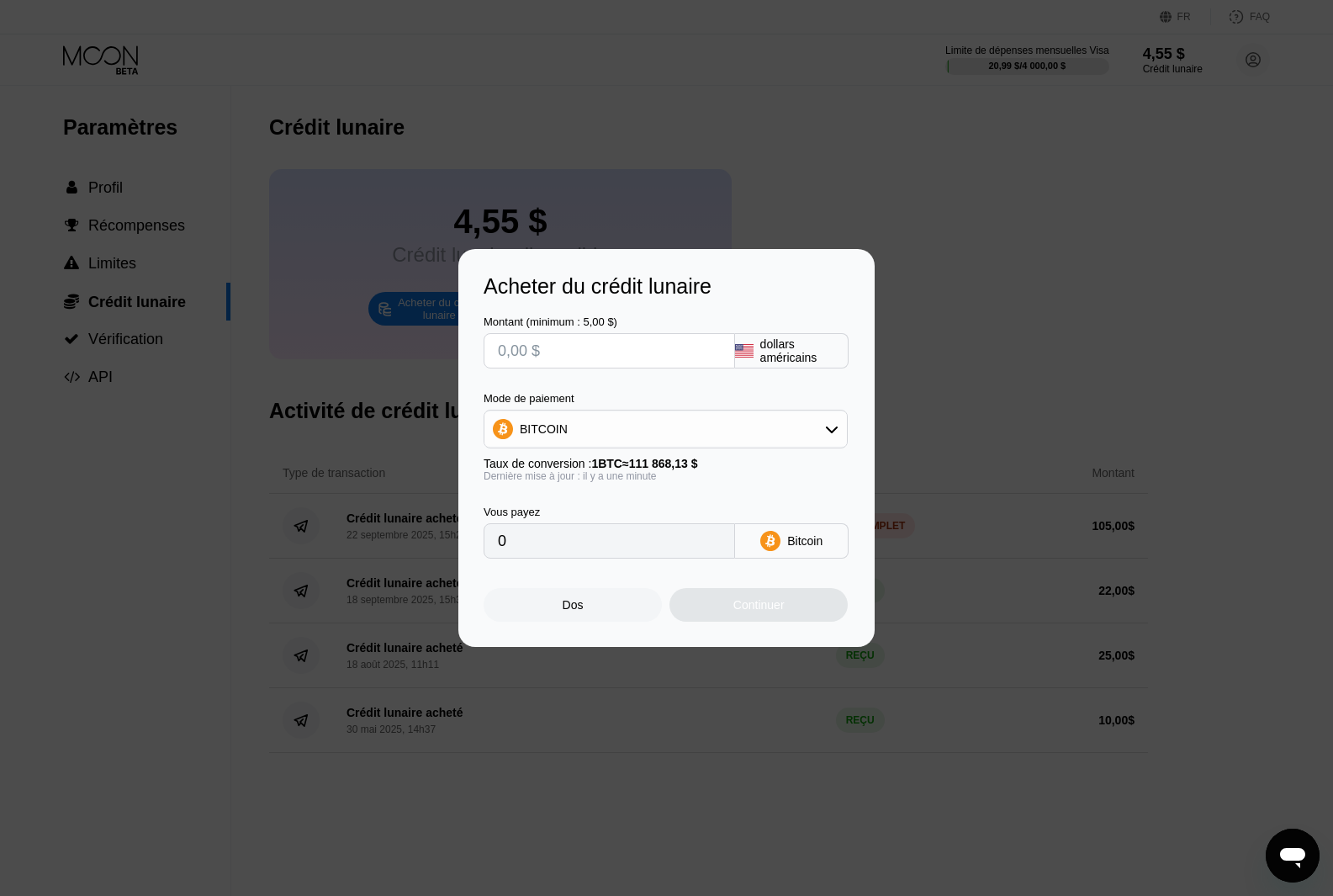
click at [617, 620] on div "Dos" at bounding box center [573, 605] width 179 height 34
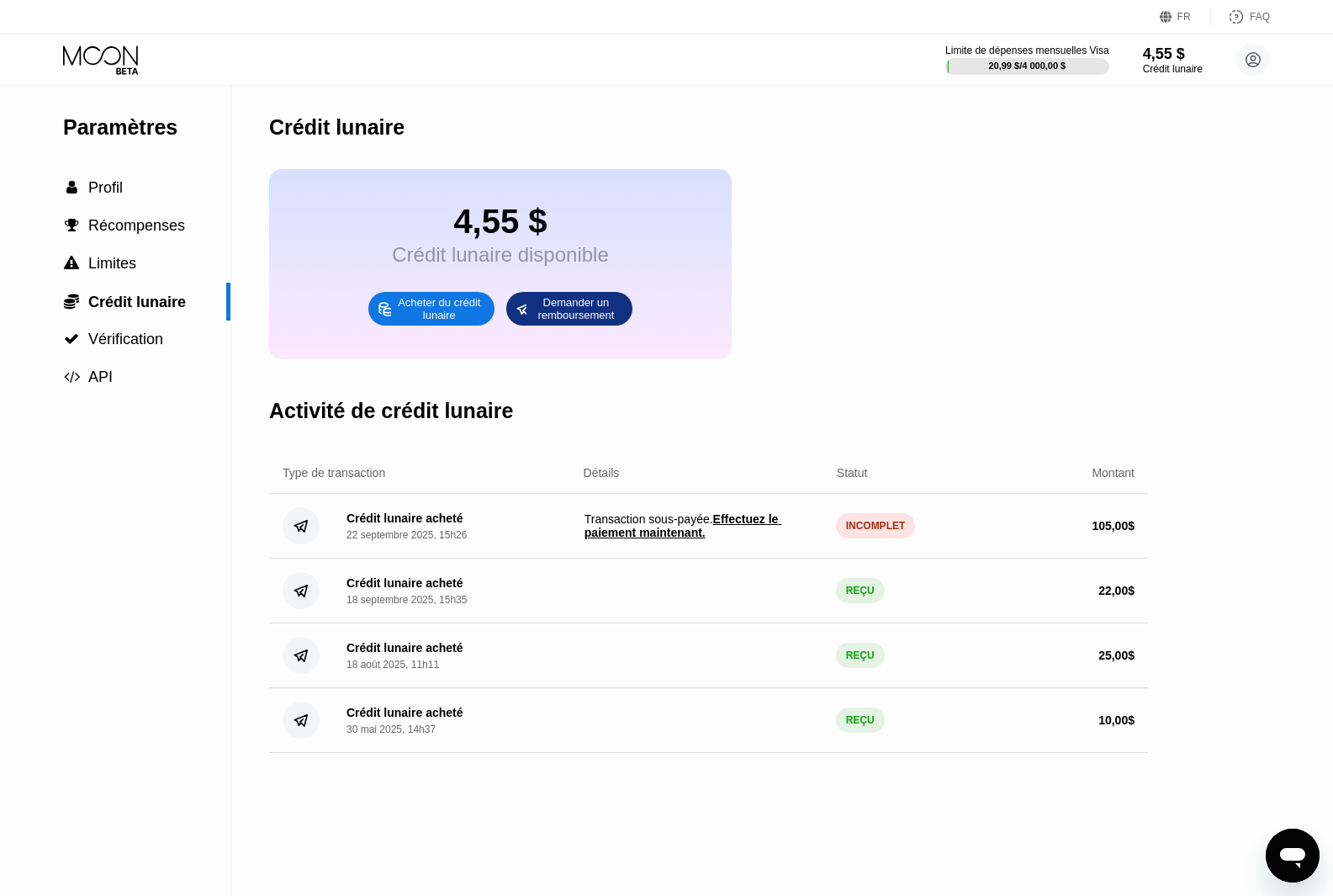
drag, startPoint x: 617, startPoint y: 620, endPoint x: 1191, endPoint y: 348, distance: 635.2
click at [1191, 348] on div "Paramètres  Profil  Récompenses  Limites  Crédit lunaire  Vérification  A…" at bounding box center [666, 491] width 1333 height 810
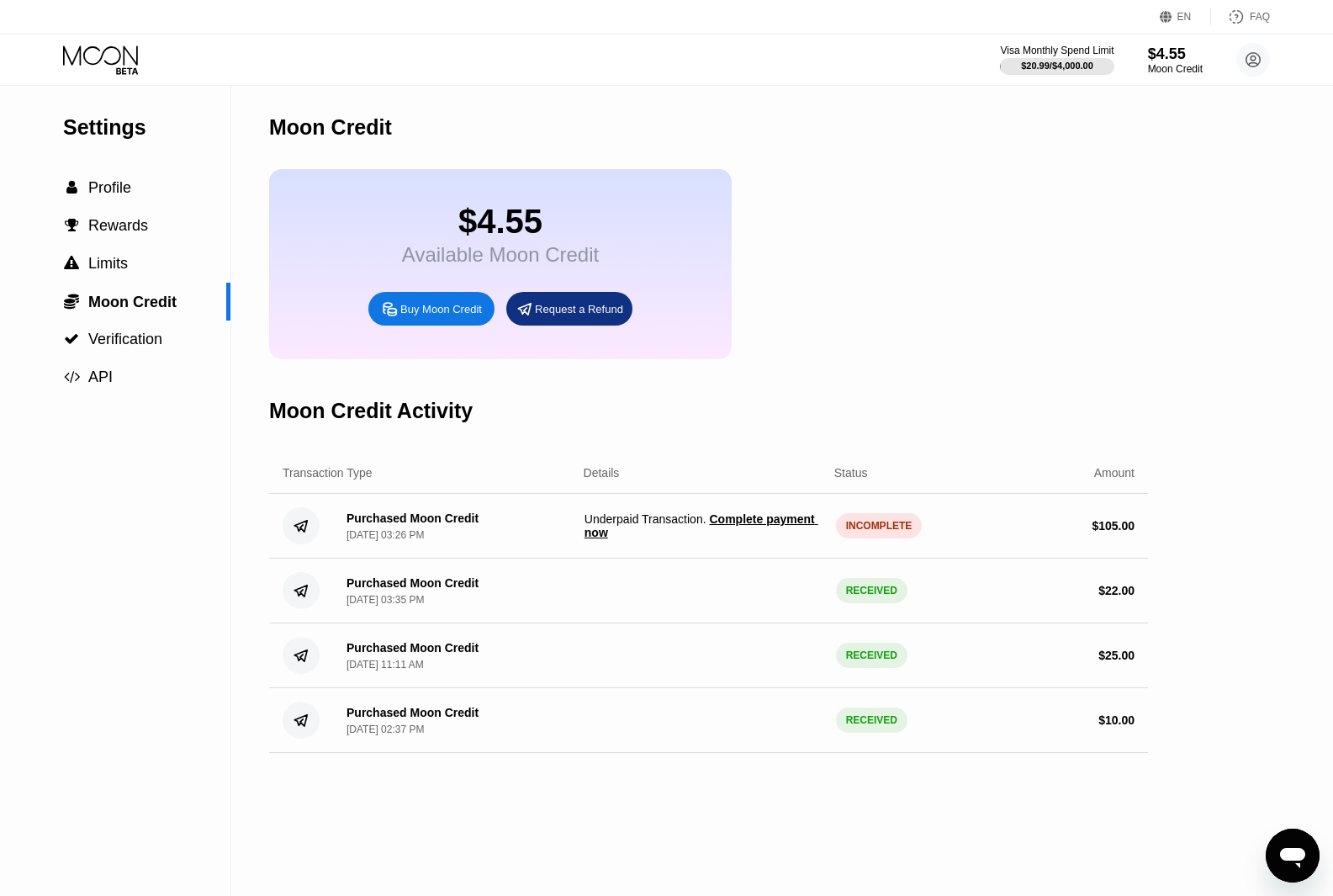
drag, startPoint x: 582, startPoint y: 538, endPoint x: 686, endPoint y: 541, distance: 104.0
click at [686, 541] on div "Purchased Moon Credit Sep 22, 2025, 03:26 PM Underpaid Transaction . Complete p…" at bounding box center [709, 525] width 879 height 65
drag, startPoint x: 701, startPoint y: 540, endPoint x: 590, endPoint y: 539, distance: 111.0
click at [590, 539] on span "Underpaid Transaction . Complete payment now" at bounding box center [703, 525] width 238 height 27
drag, startPoint x: 586, startPoint y: 540, endPoint x: 701, endPoint y: 540, distance: 115.0
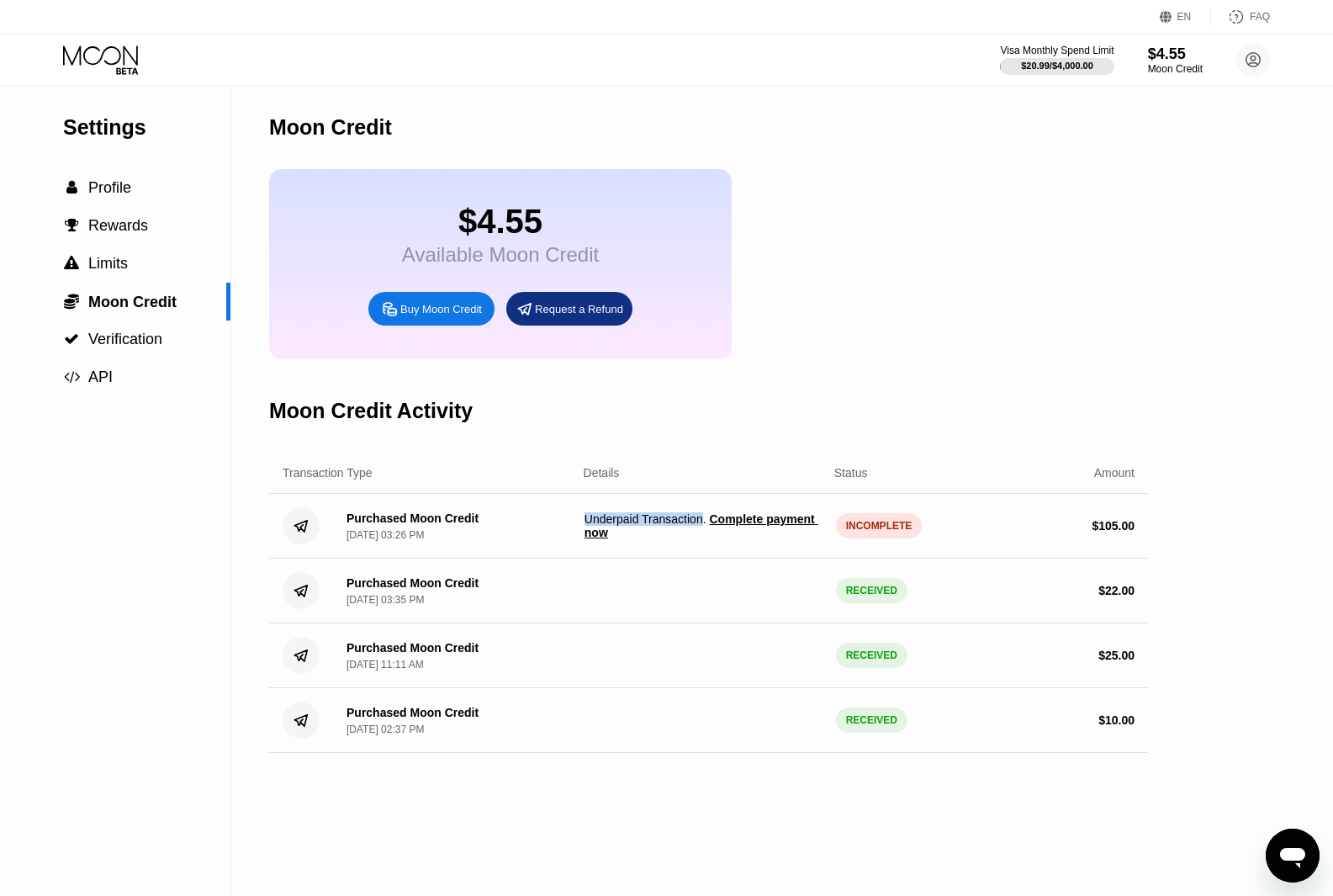
click at [701, 540] on span "Underpaid Transaction . Complete payment now" at bounding box center [703, 525] width 238 height 27
copy span "Underpaid Transaction"
click at [897, 345] on div "$4.55 Available Moon Credit Buy Moon Credit Request a Refund" at bounding box center [709, 264] width 879 height 190
click at [828, 422] on div "Moon Credit Activity" at bounding box center [709, 410] width 879 height 83
click at [446, 516] on div "Purchased Moon Credit Sep 22, 2025, 03:26 PM Underpaid Transaction . Complete p…" at bounding box center [709, 525] width 879 height 65
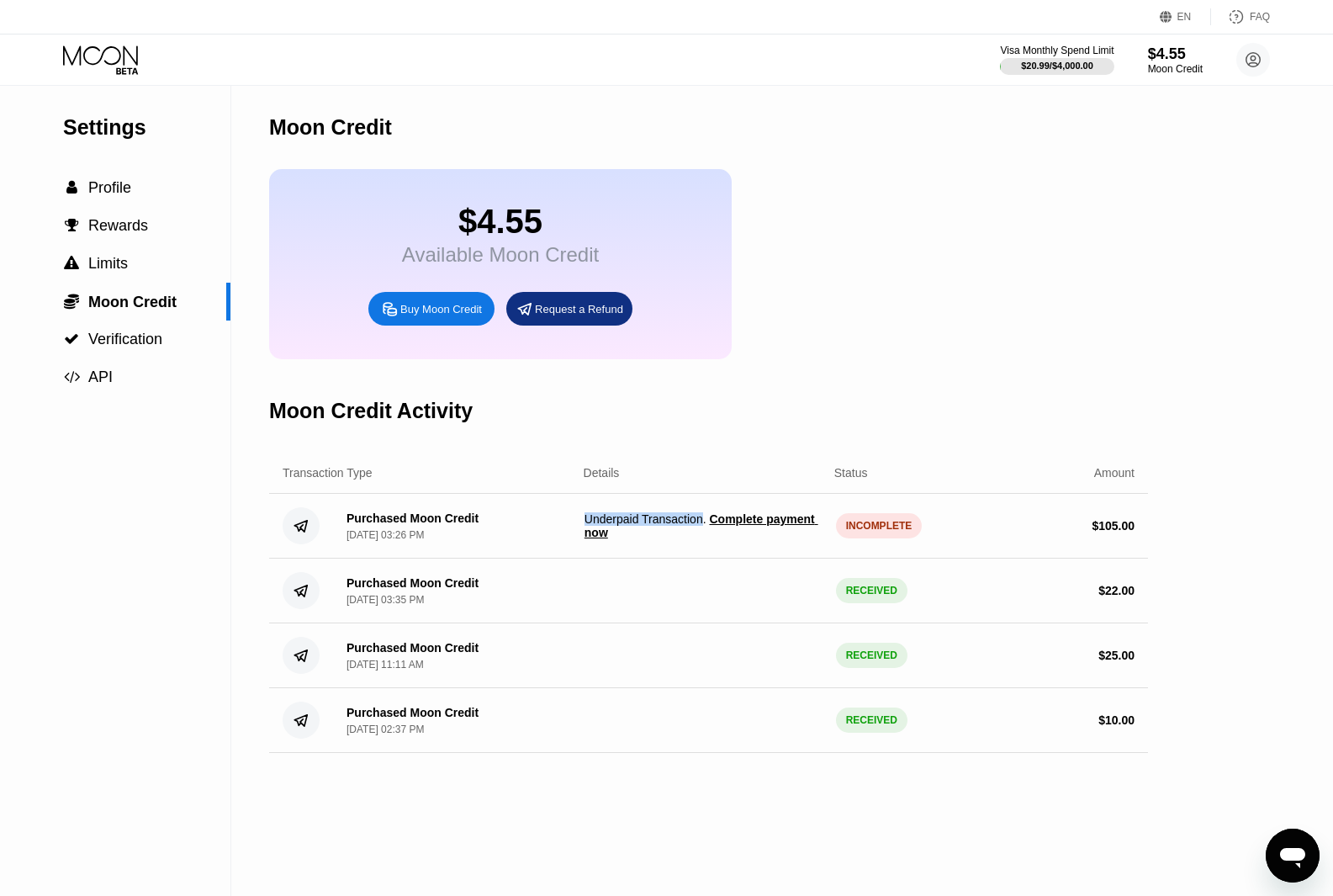
click at [885, 430] on div "Moon Credit Activity" at bounding box center [709, 410] width 879 height 83
click at [759, 540] on span "Complete payment now" at bounding box center [701, 525] width 234 height 27
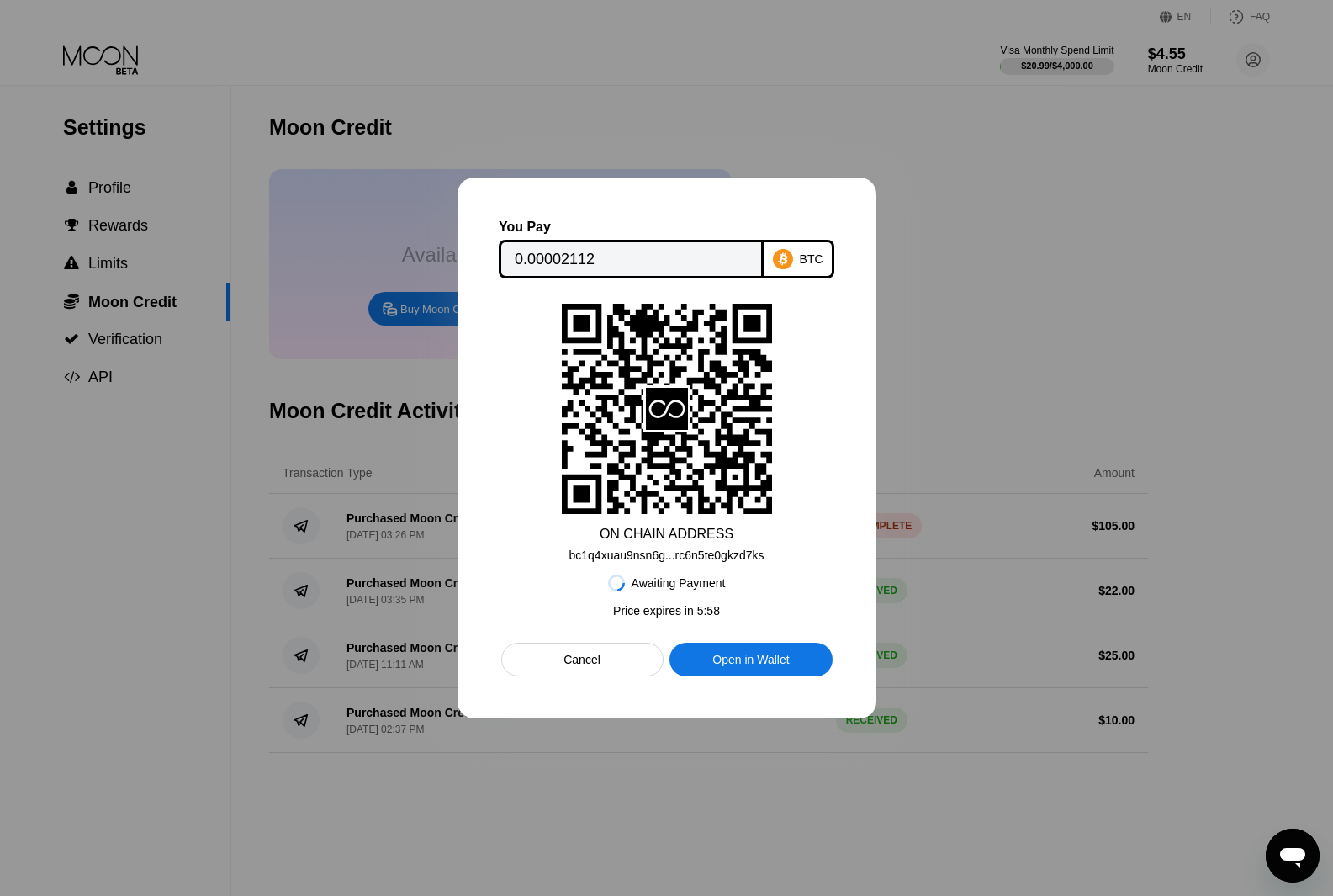
click at [781, 253] on icon at bounding box center [783, 258] width 20 height 20
click at [677, 258] on input "0.00002112" at bounding box center [631, 259] width 233 height 34
click at [743, 135] on div at bounding box center [666, 448] width 1333 height 896
click at [1117, 252] on div at bounding box center [666, 448] width 1333 height 896
click at [589, 667] on div "Cancel" at bounding box center [582, 659] width 37 height 15
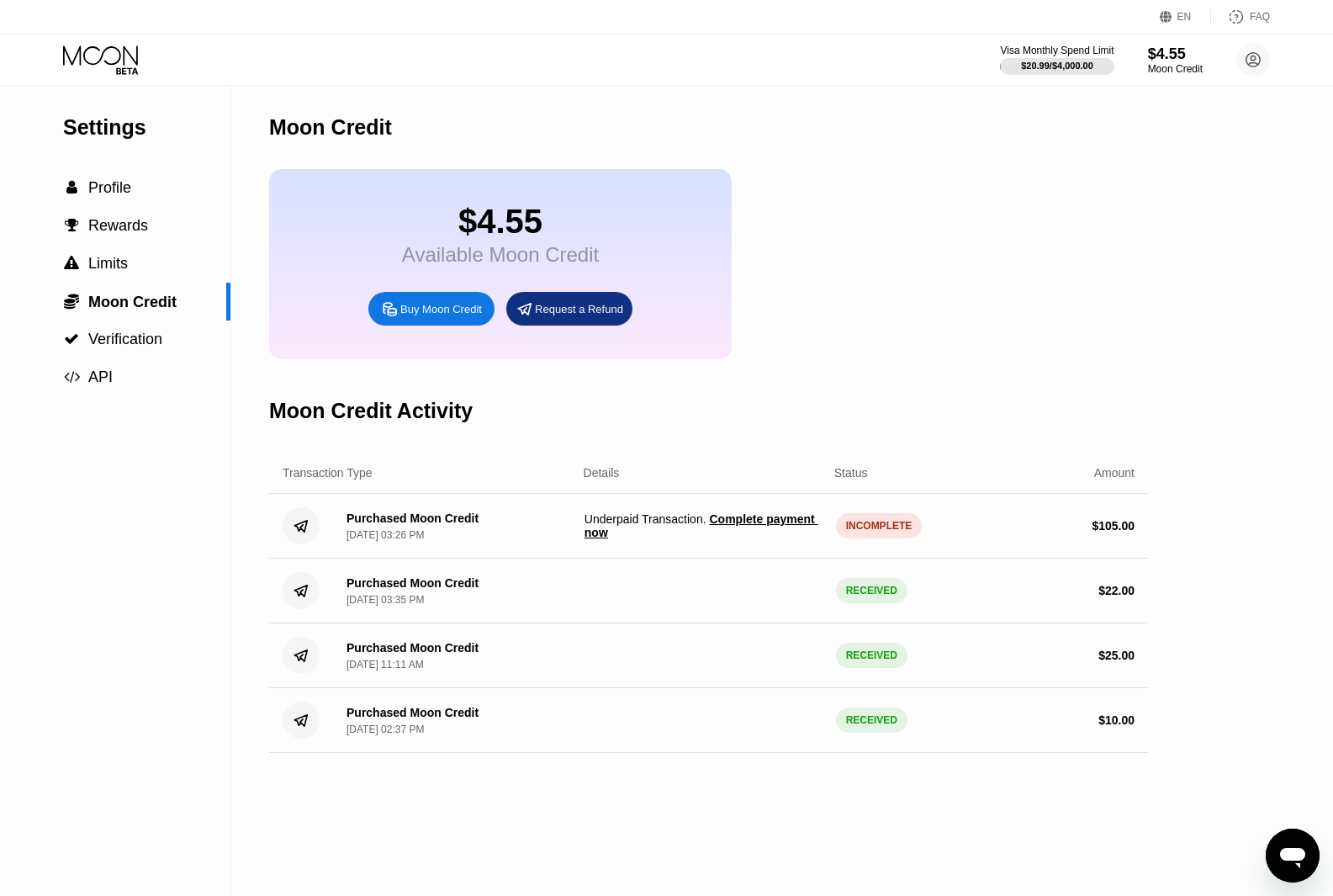
click at [865, 351] on div "$4.55 Available Moon Credit Buy Moon Credit Request a Refund" at bounding box center [709, 264] width 879 height 190
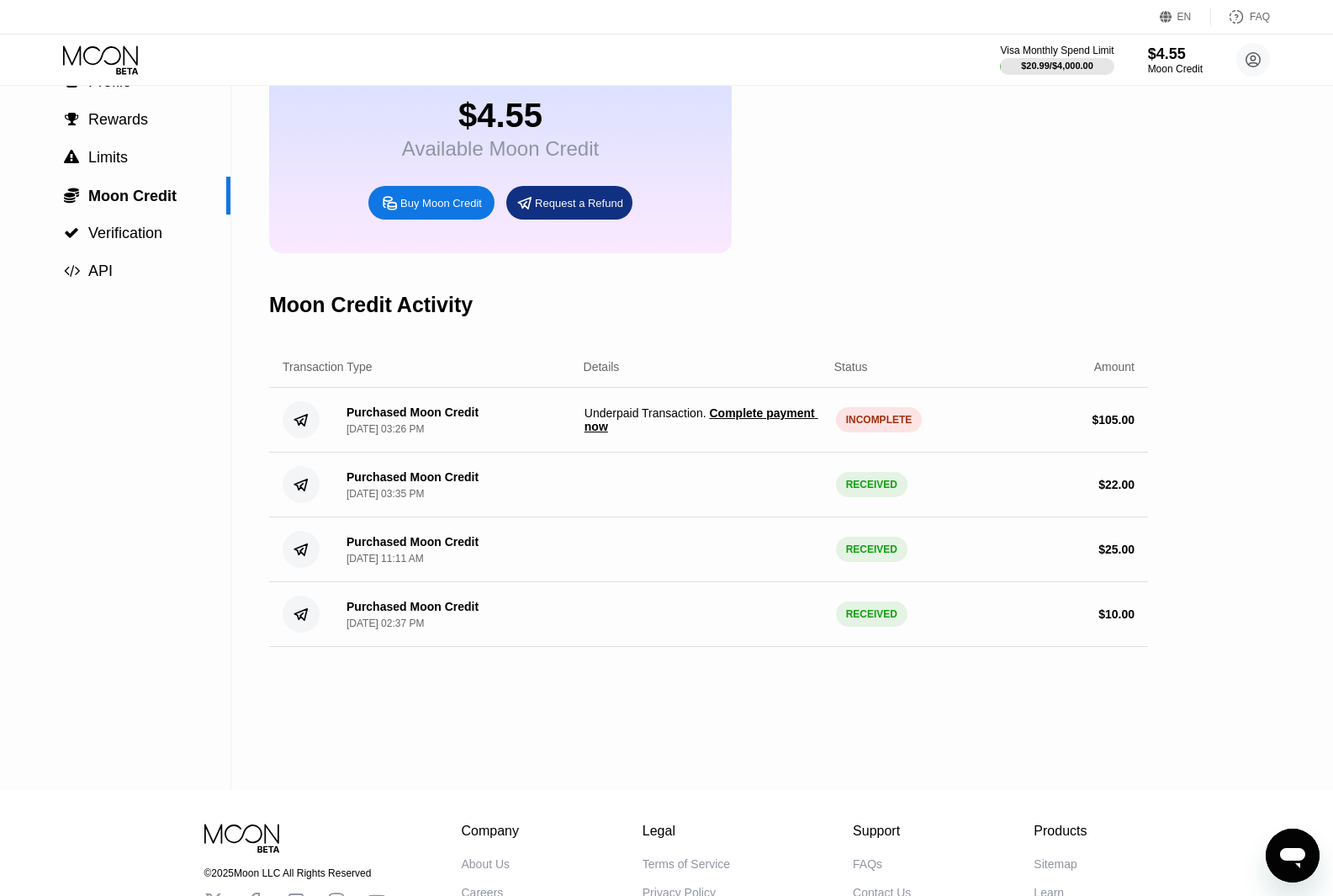
scroll to position [90, 0]
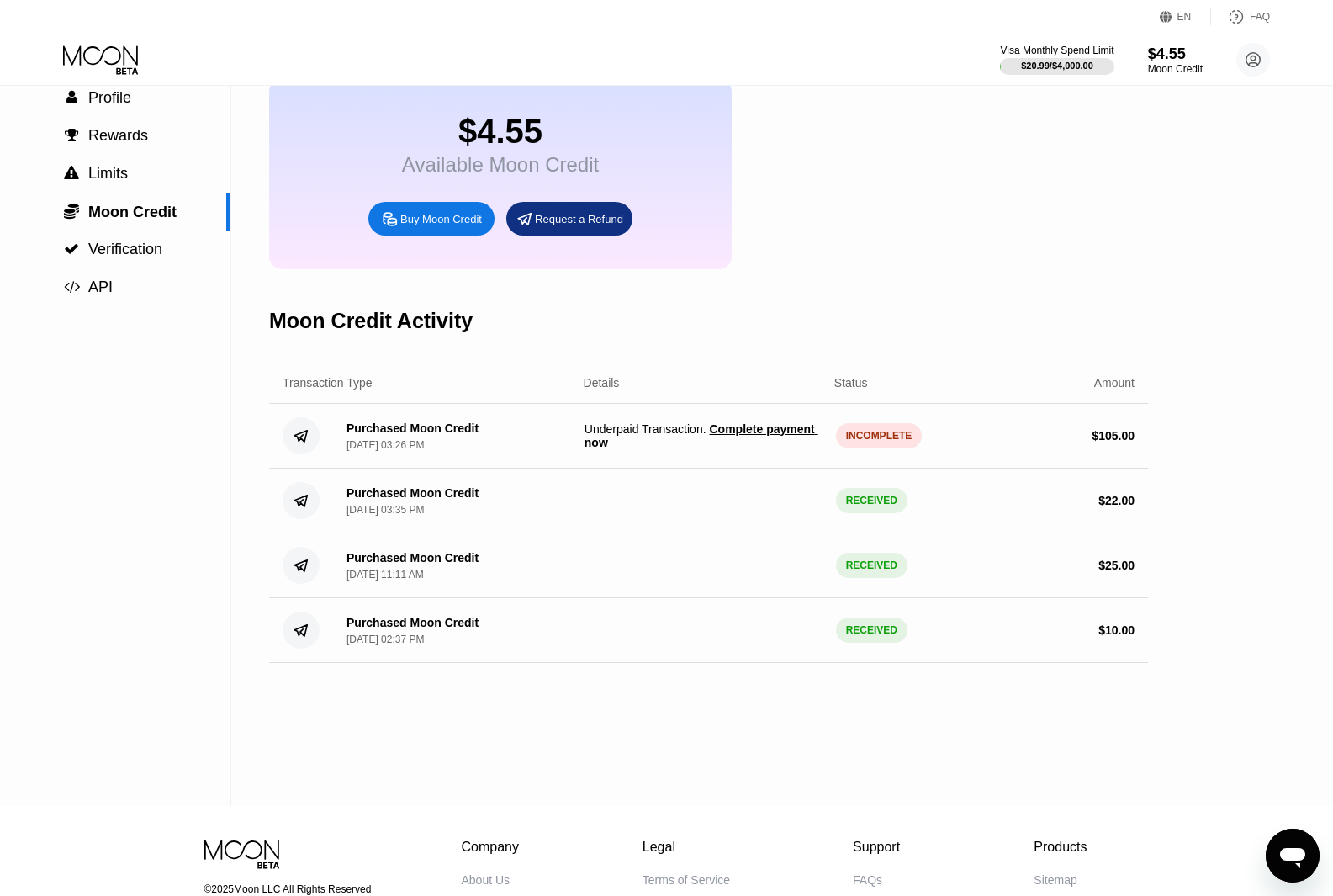
click at [755, 449] on span "Complete payment now" at bounding box center [701, 435] width 234 height 27
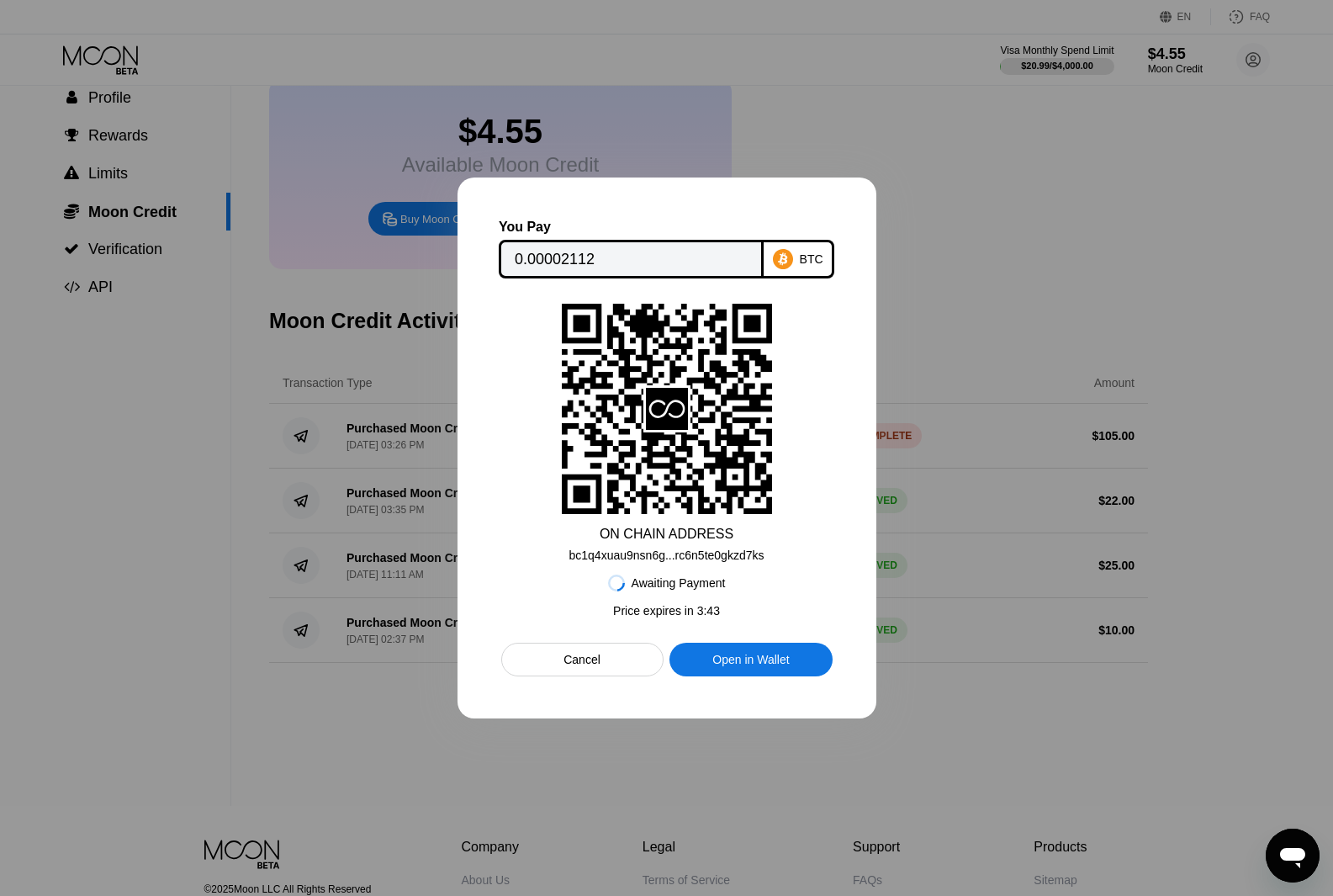
click at [609, 670] on div "Cancel" at bounding box center [583, 660] width 163 height 34
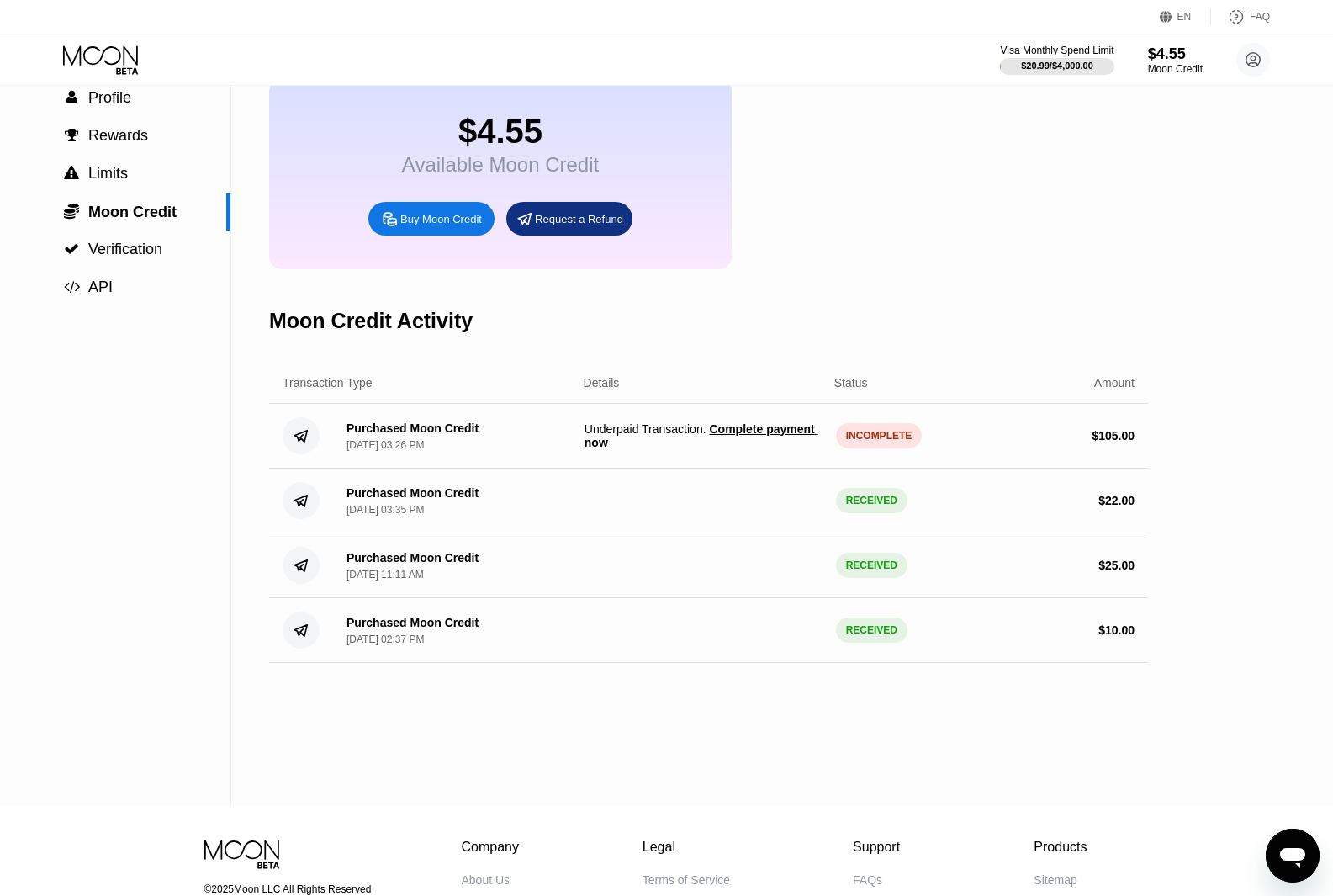
click at [782, 444] on span "Complete payment now" at bounding box center [701, 435] width 234 height 27
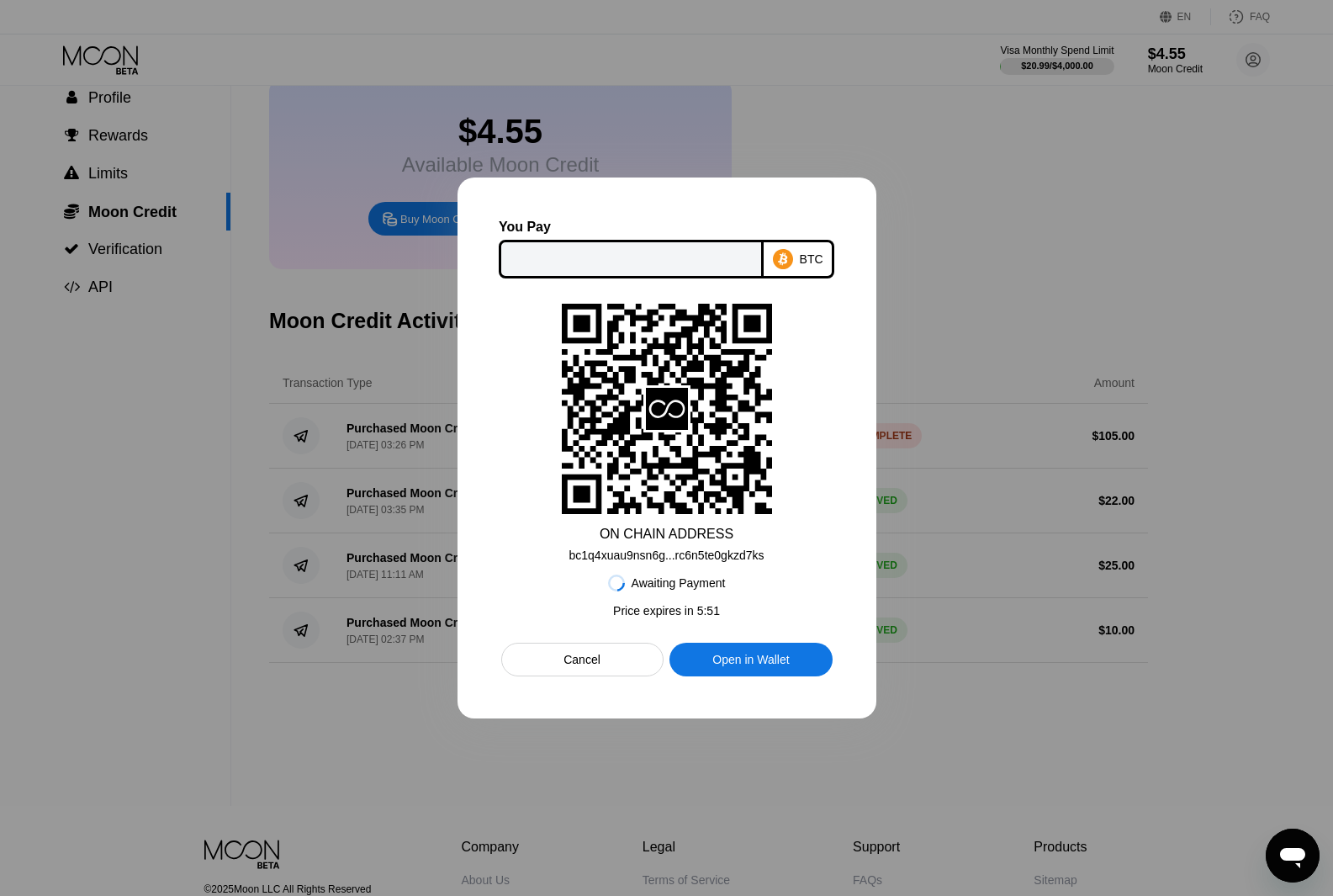
click at [591, 658] on div "Cancel" at bounding box center [582, 659] width 37 height 15
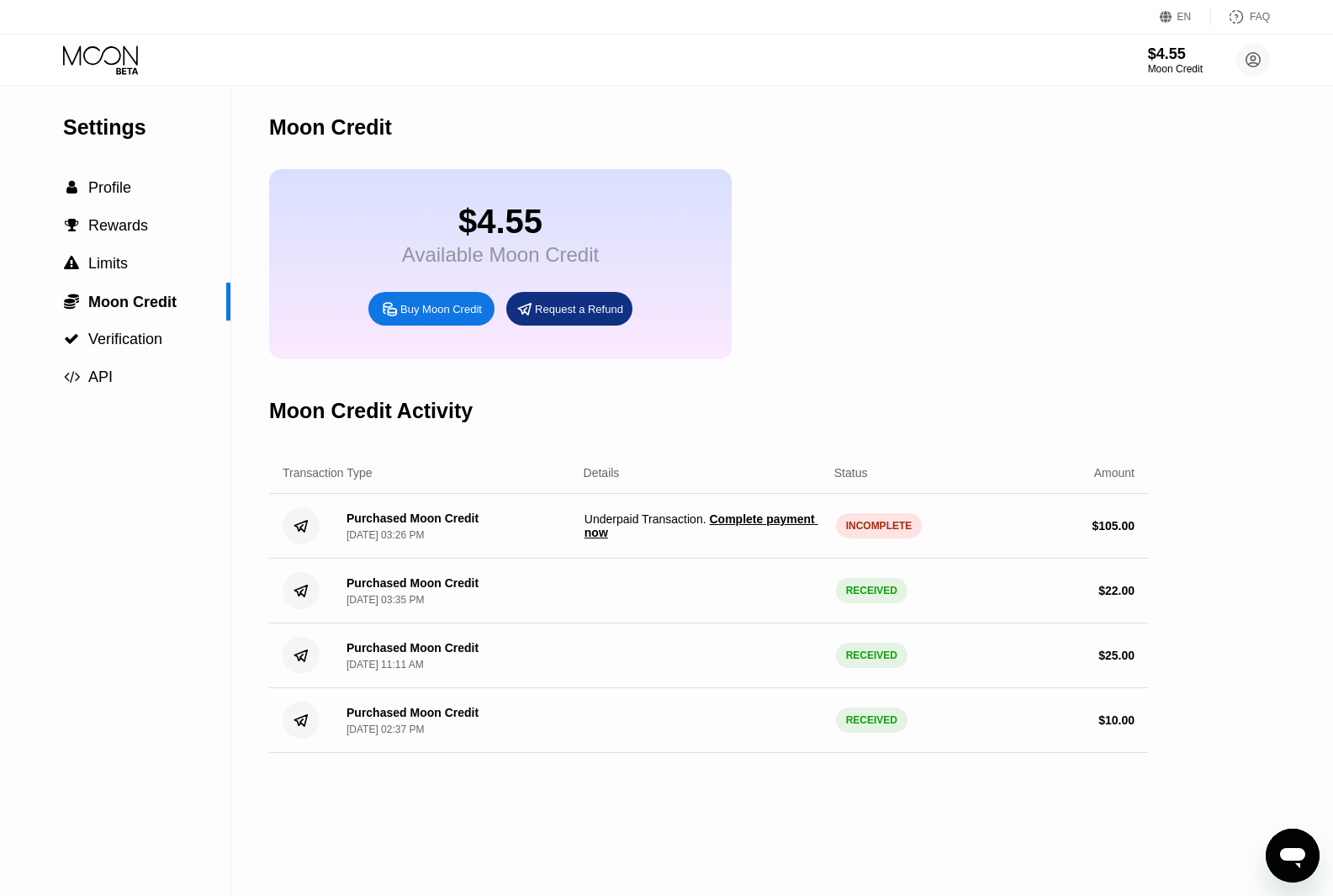
scroll to position [84, 0]
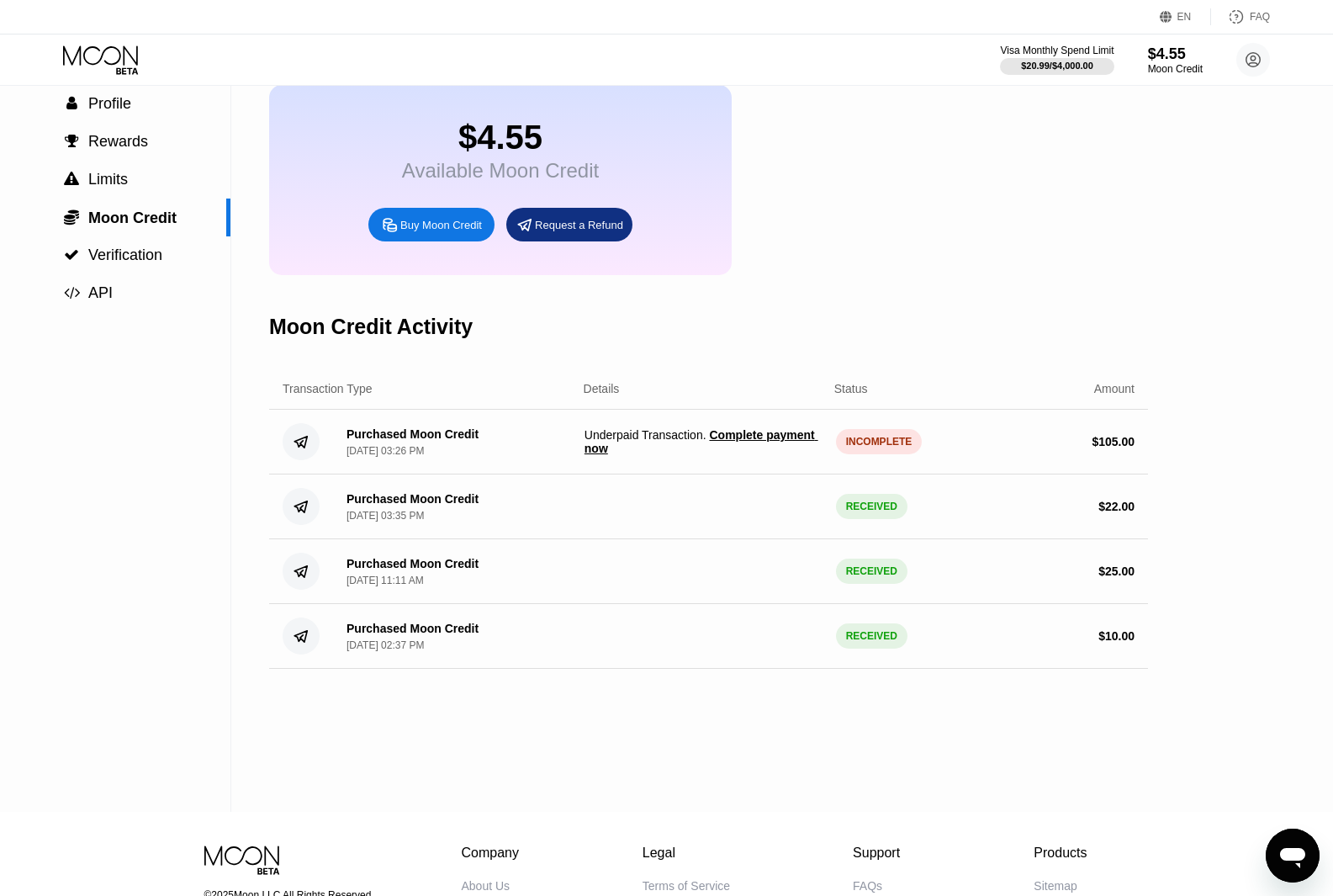
click at [767, 455] on span "Complete payment now" at bounding box center [701, 441] width 234 height 27
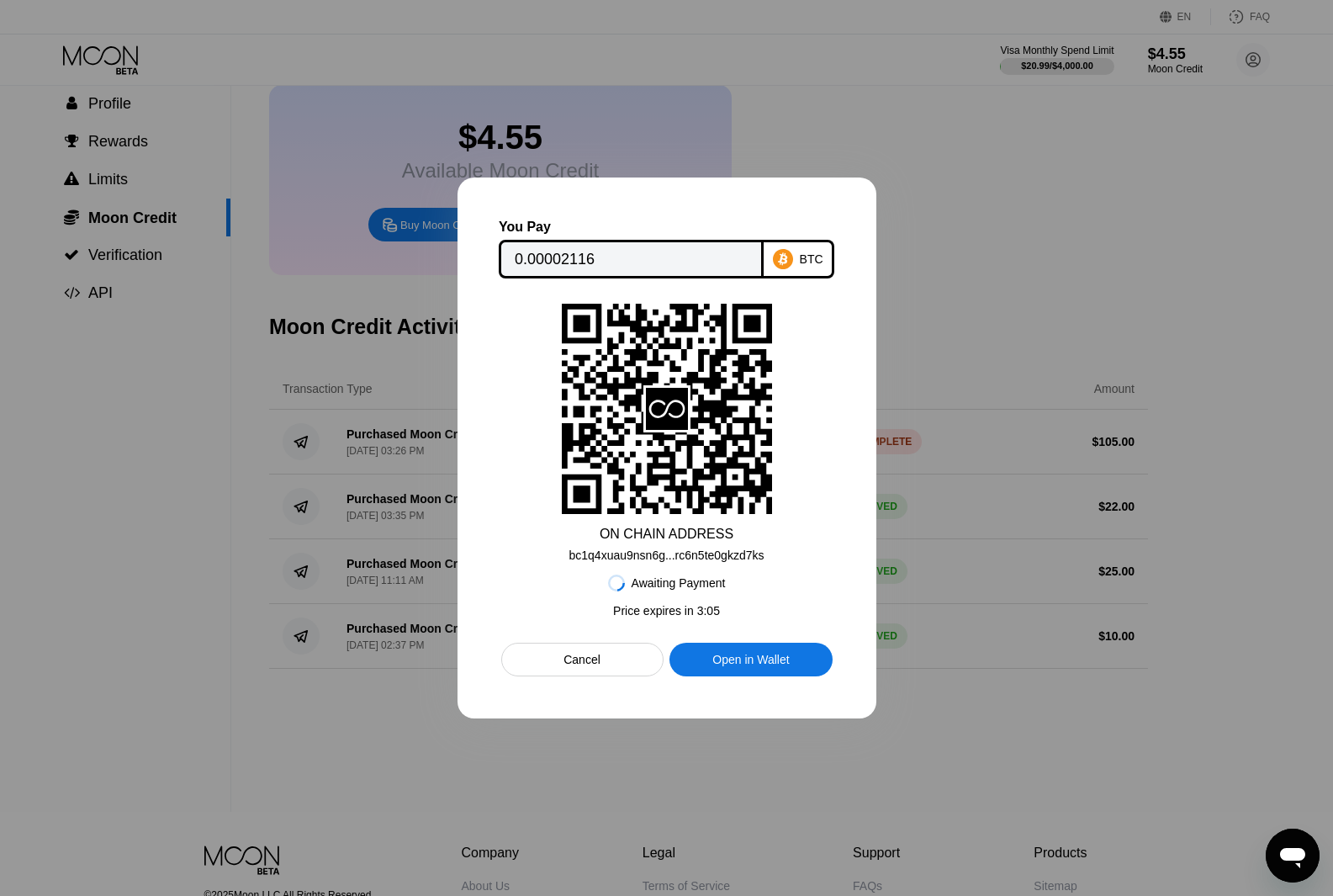
click at [787, 492] on div "ON CHAIN ADDRESS bc1q4xuau9nsn6g...rc6n5te0gkzd7ks" at bounding box center [667, 433] width 332 height 258
